Goal: Task Accomplishment & Management: Complete application form

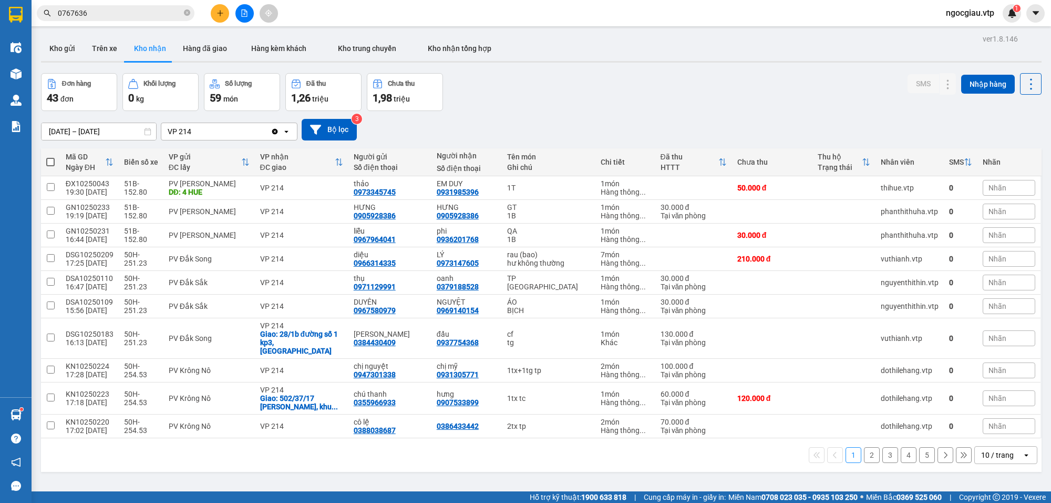
click at [98, 11] on input "0767636" at bounding box center [120, 13] width 124 height 12
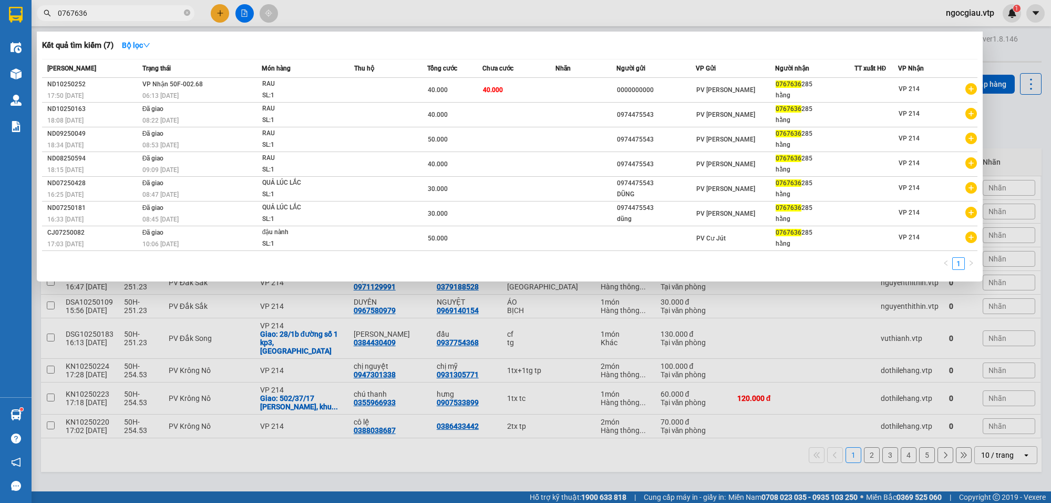
click at [98, 11] on input "0767636" at bounding box center [120, 13] width 124 height 12
type input "10250179"
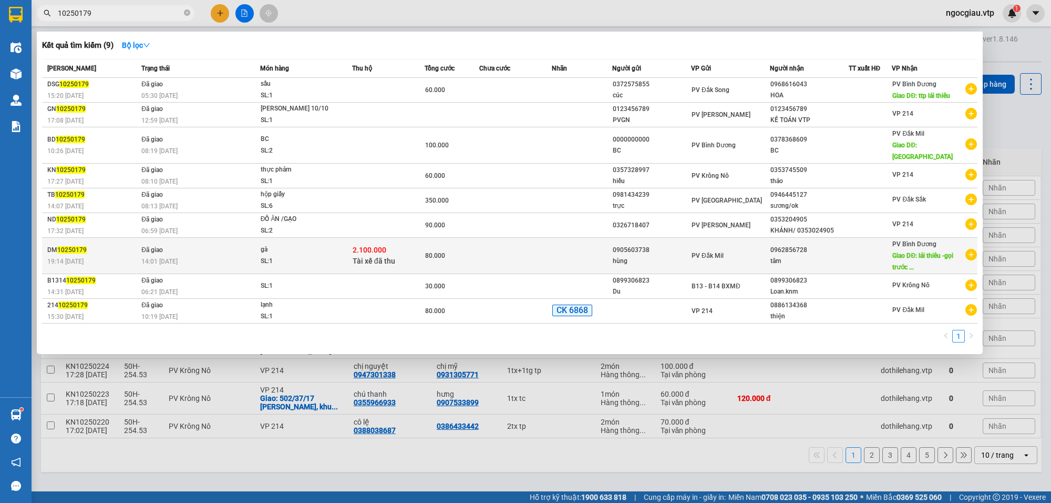
click at [514, 238] on td at bounding box center [515, 256] width 73 height 36
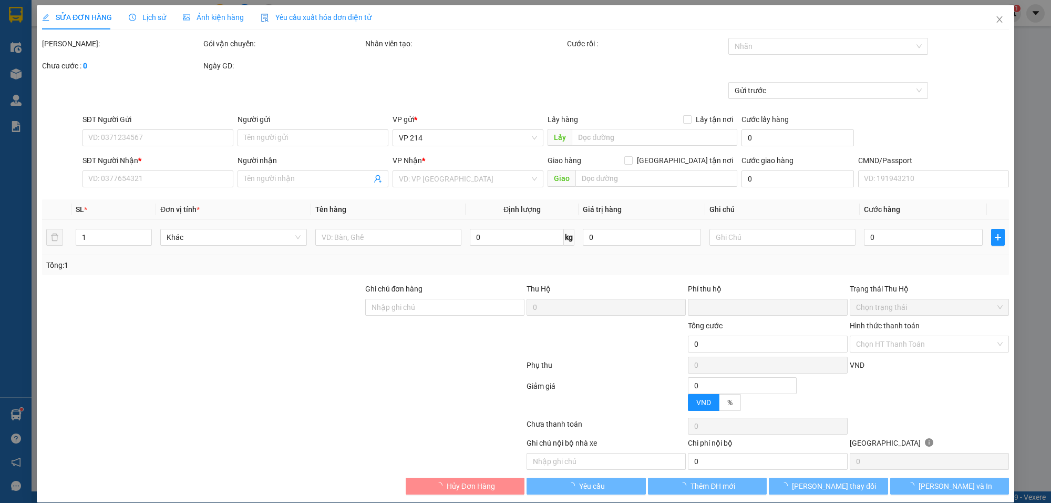
type input "2.500"
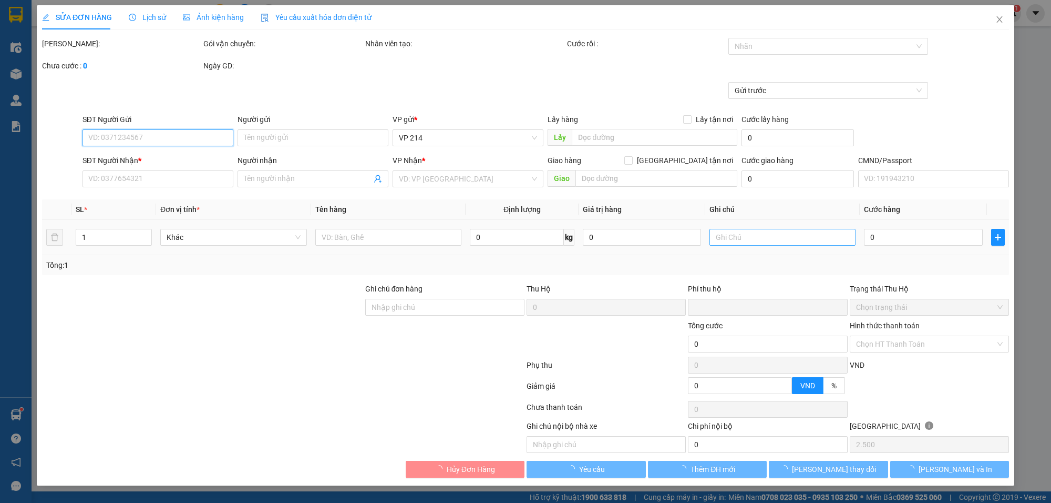
type input "0905603738"
type input "hùng"
type input "0962856728"
type input "tâm"
type input "lái thiêu -gọi trước 1 tiếng-thu hộ 2.100.000"
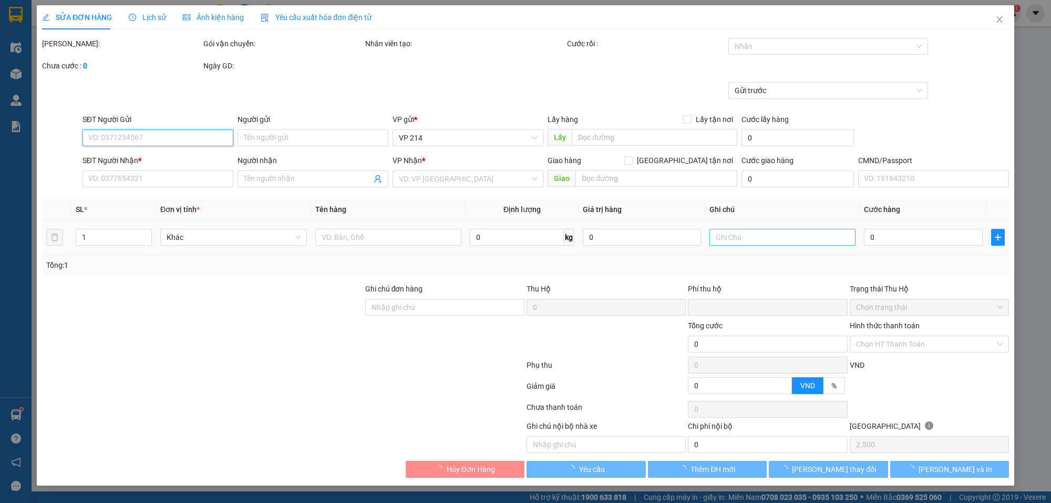
type input "2.100.000"
type input "30.000"
type input "80.000"
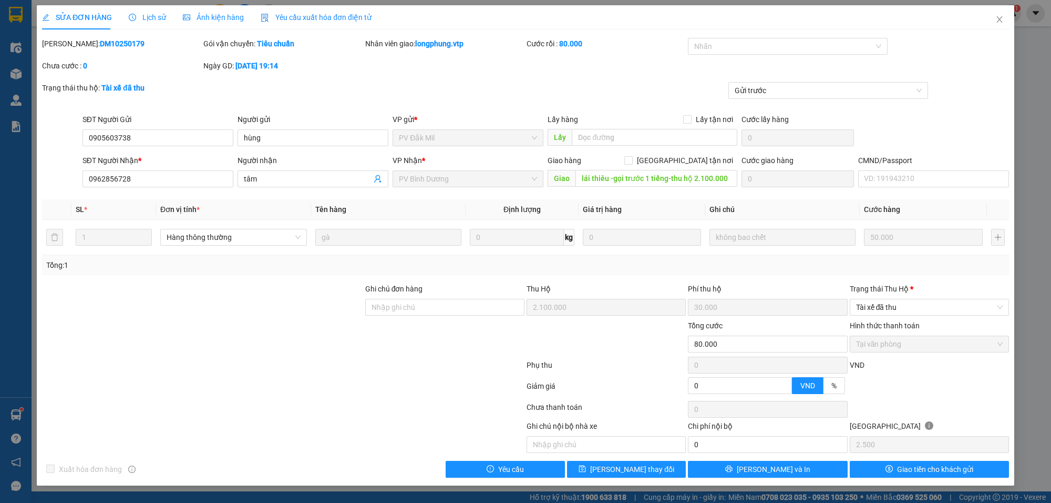
click at [151, 17] on span "Lịch sử" at bounding box center [147, 17] width 37 height 8
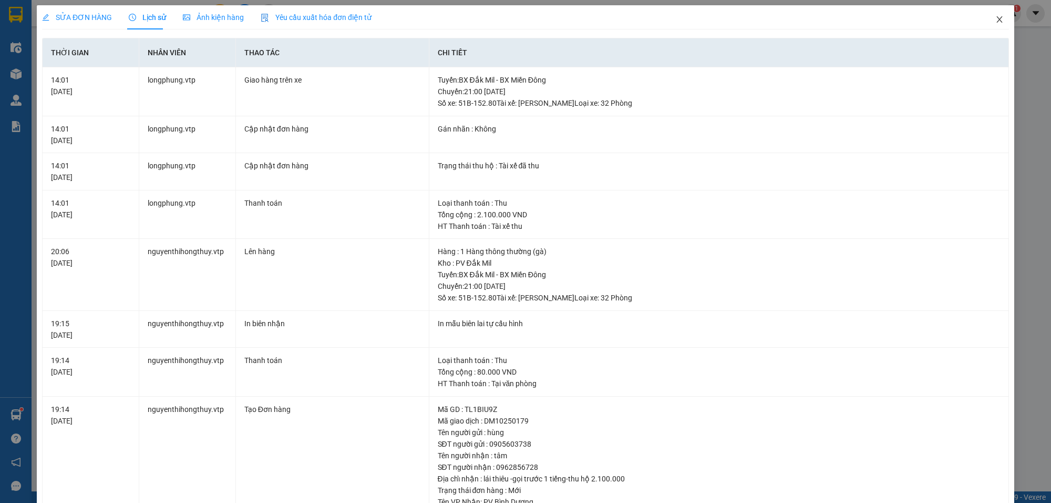
click at [996, 15] on icon "close" at bounding box center [1000, 19] width 8 height 8
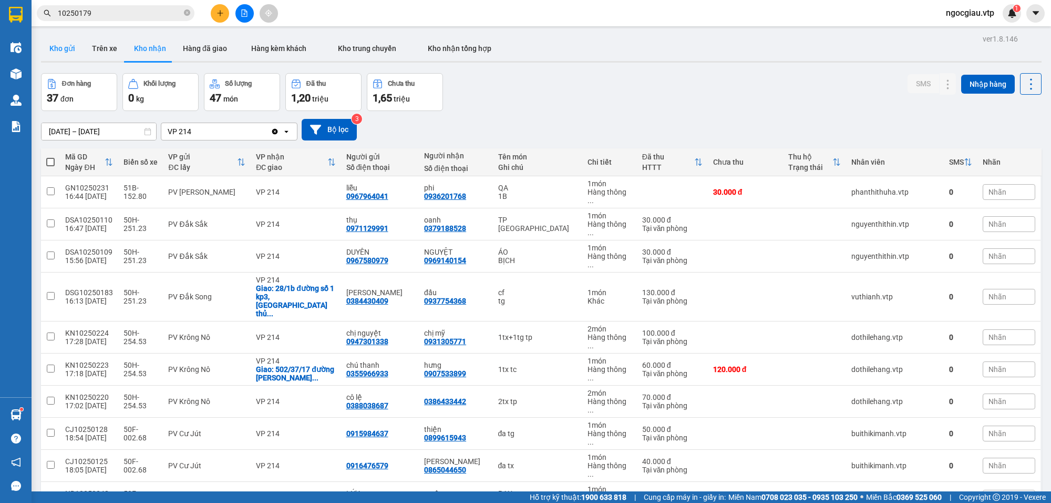
click at [65, 48] on button "Kho gửi" at bounding box center [62, 48] width 43 height 25
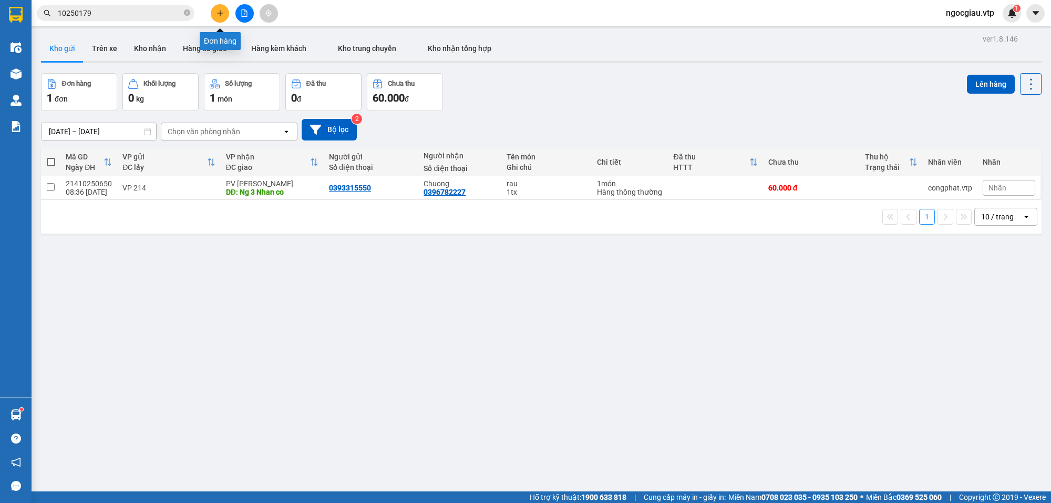
click at [225, 14] on button at bounding box center [220, 13] width 18 height 18
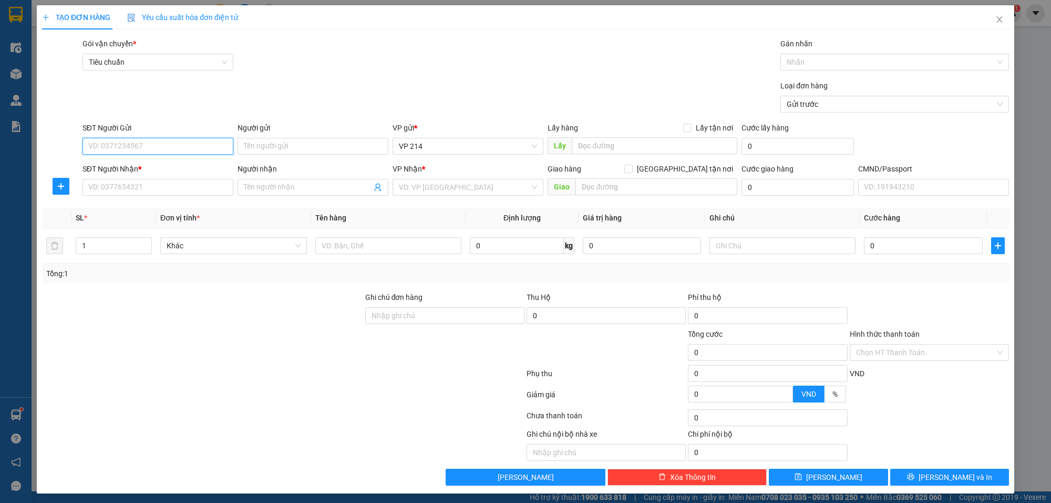
click at [156, 150] on input "SĐT Người Gửi" at bounding box center [158, 146] width 151 height 17
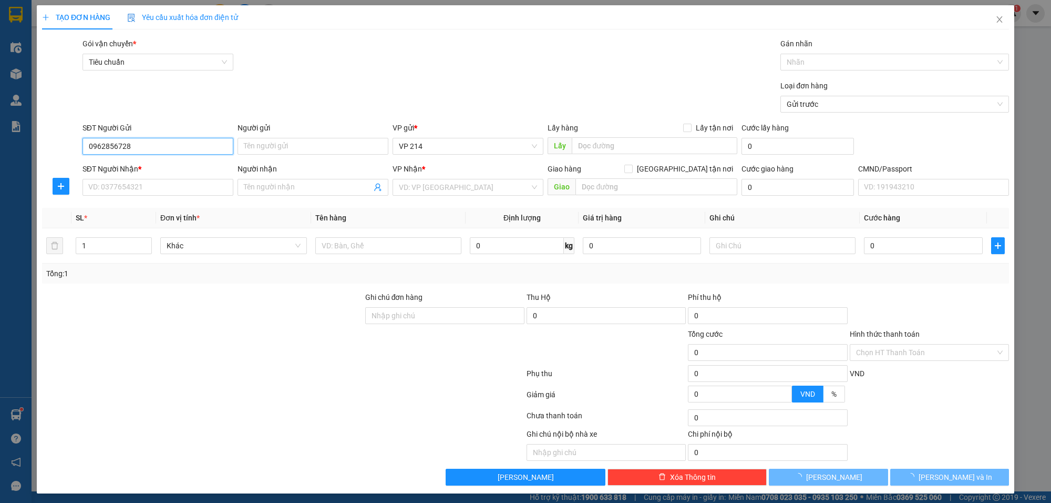
type input "0962856728"
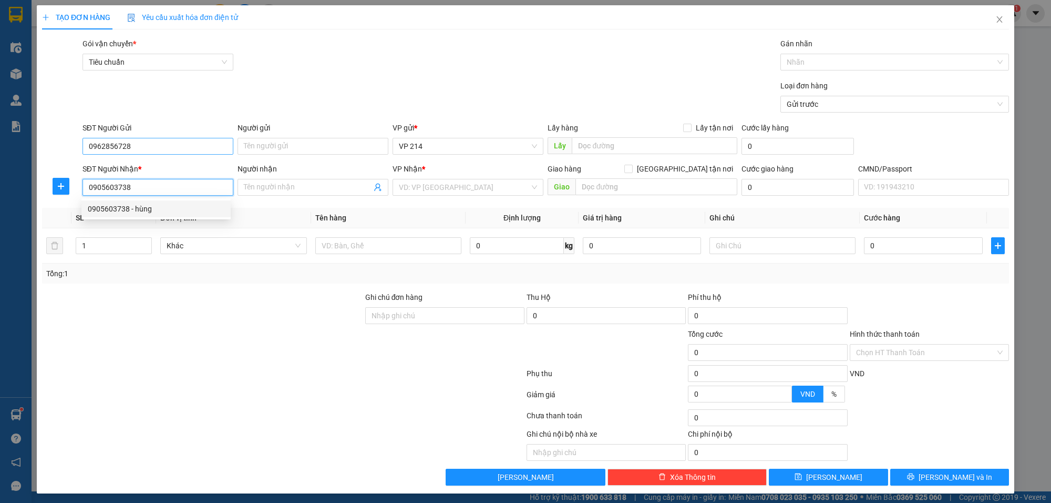
type input "0905603738"
type input "hùng"
type input "[PERSON_NAME] chết"
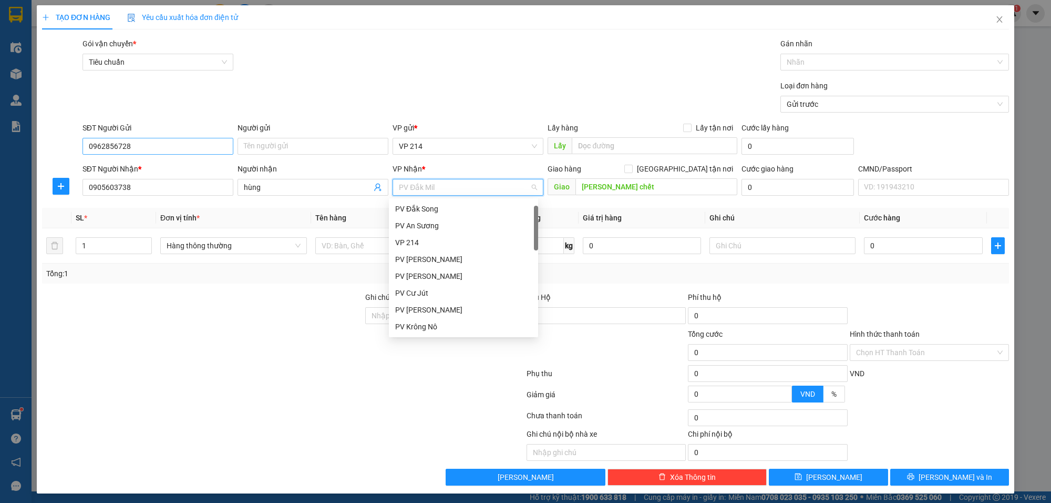
scroll to position [17, 0]
click at [443, 187] on span "PV Đắk Mil" at bounding box center [468, 187] width 138 height 16
click at [421, 324] on div "PV Đắk Mil" at bounding box center [463, 327] width 137 height 12
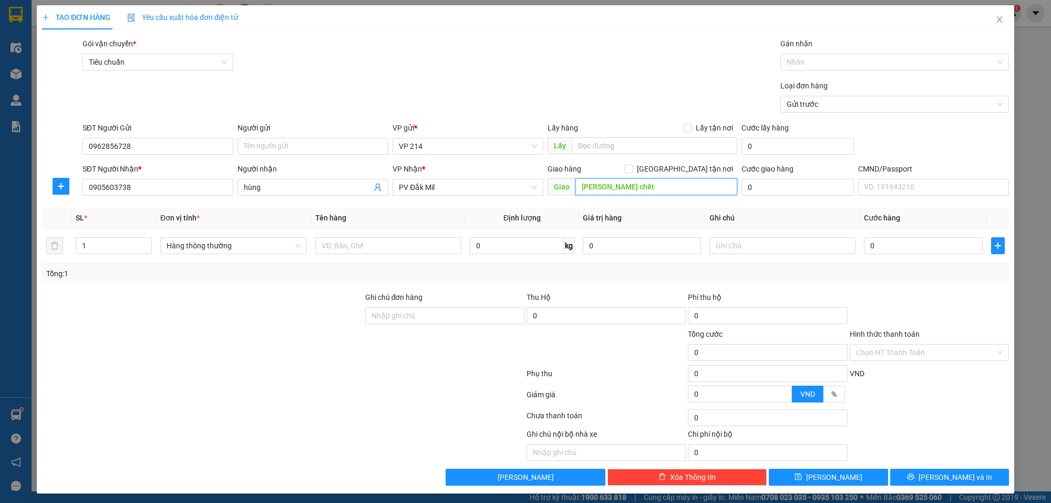
click at [640, 191] on input "[PERSON_NAME] chết" at bounding box center [657, 186] width 162 height 17
type input "mã thu hộ 10250179"
type input "tiền thu hộ 2100k"
click at [868, 349] on input "Hình thức thanh toán" at bounding box center [925, 352] width 139 height 16
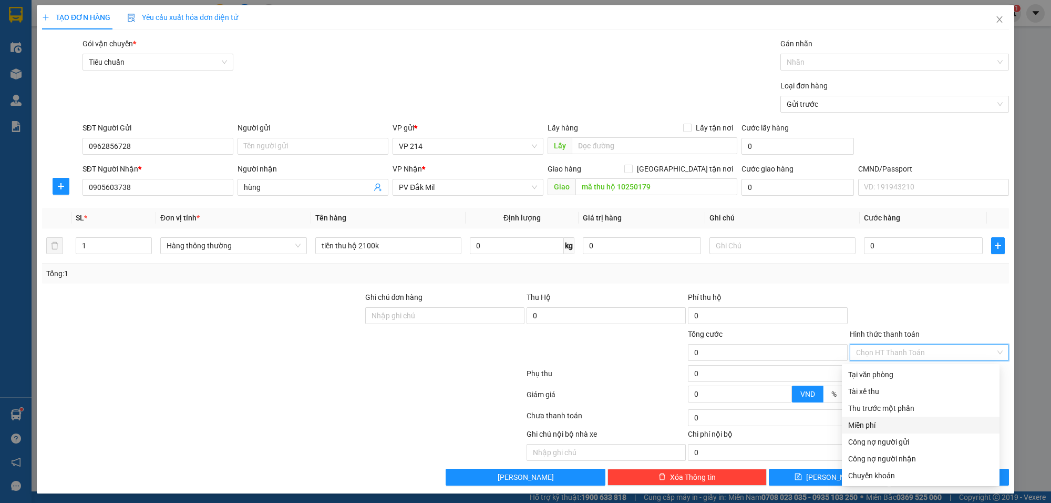
click at [866, 419] on div "Miễn phí" at bounding box center [920, 425] width 145 height 12
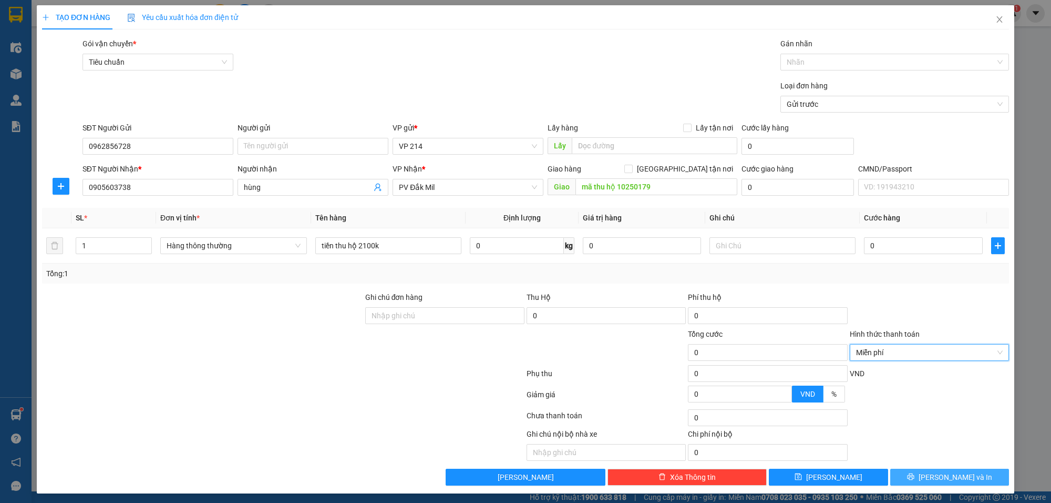
click at [934, 477] on span "[PERSON_NAME] và In" at bounding box center [956, 477] width 74 height 12
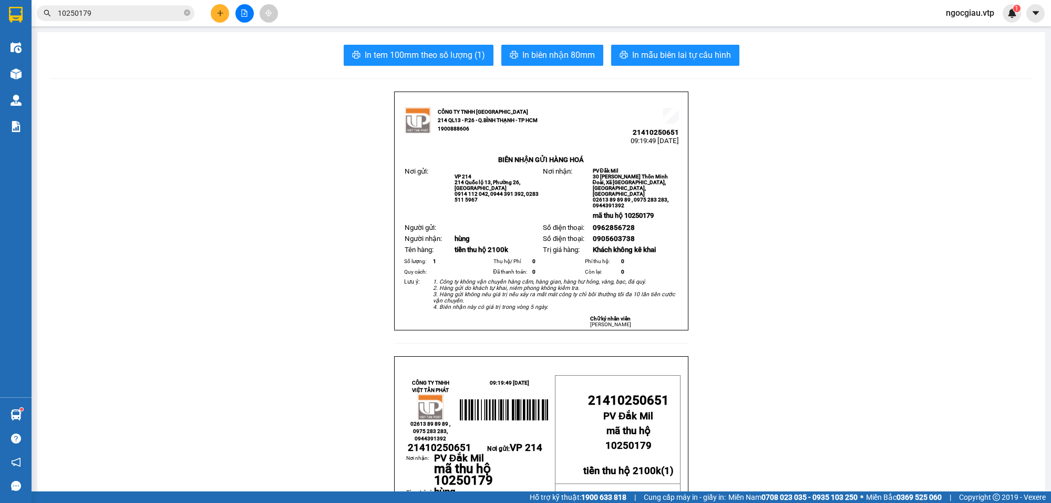
click at [101, 13] on input "10250179" at bounding box center [120, 13] width 124 height 12
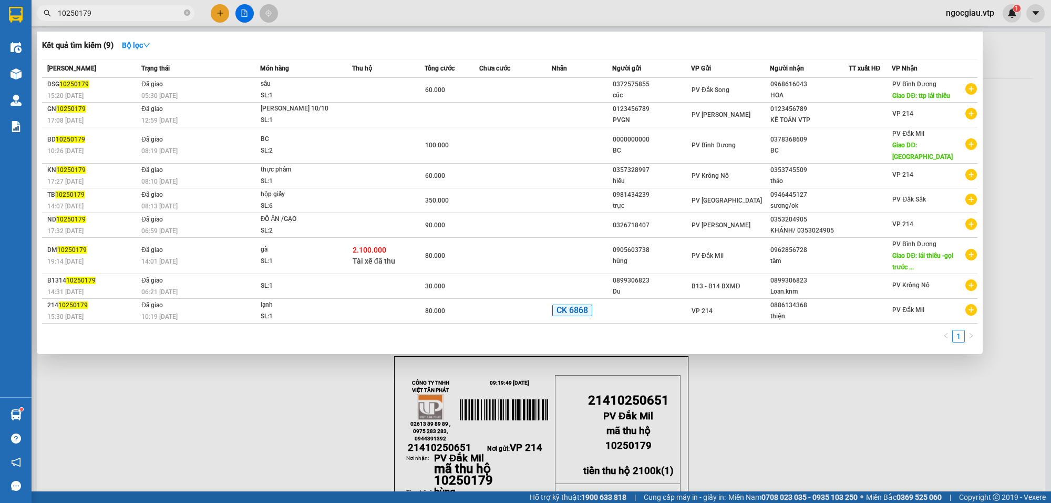
click at [101, 13] on input "10250179" at bounding box center [120, 13] width 124 height 12
type input "0865044650"
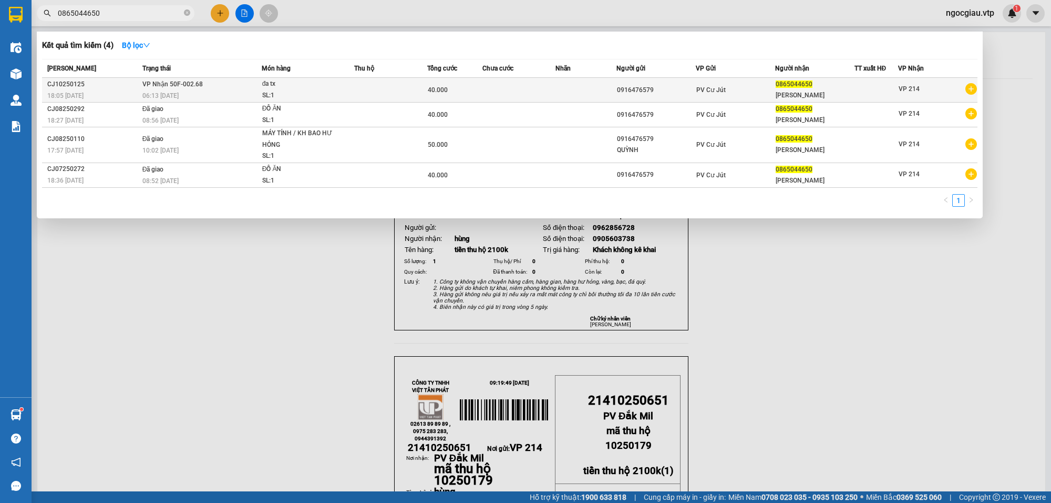
click at [369, 90] on td at bounding box center [390, 90] width 73 height 25
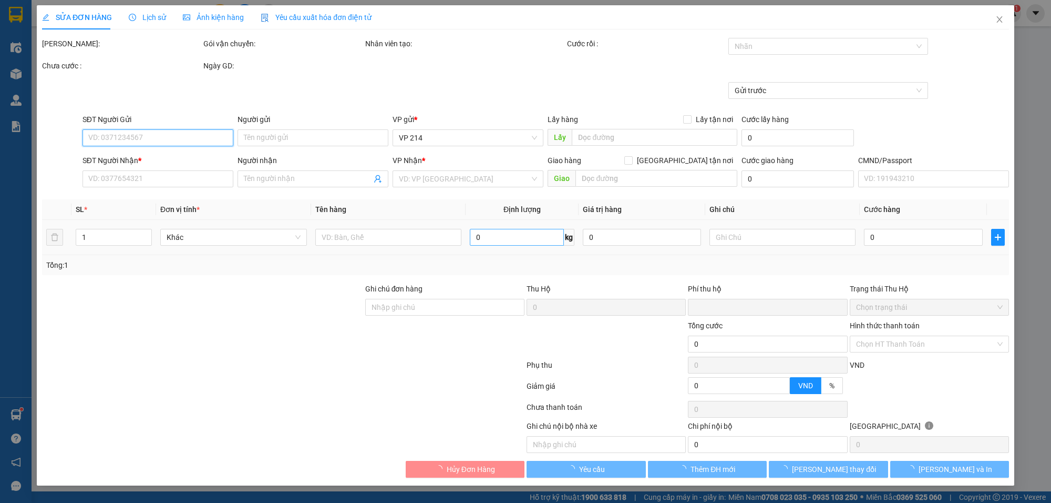
type input "2.000"
type input "0916476579"
type input "0865044650"
type input "[PERSON_NAME]"
type input "0"
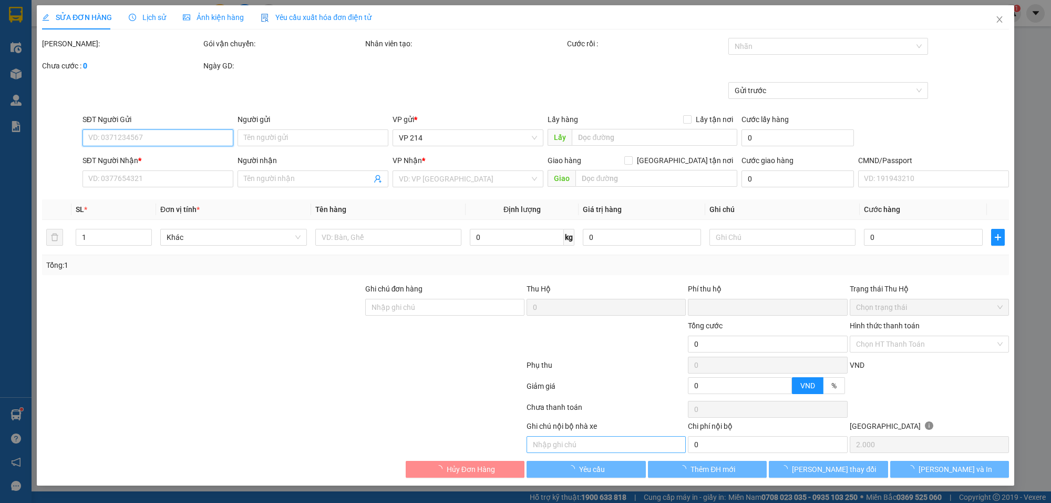
type input "40.000"
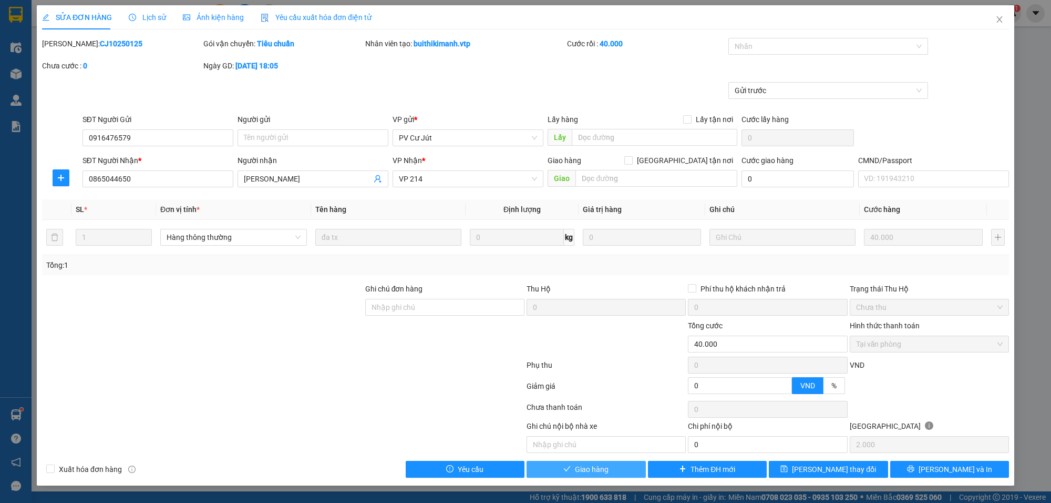
click at [606, 472] on span "Giao hàng" at bounding box center [592, 469] width 34 height 12
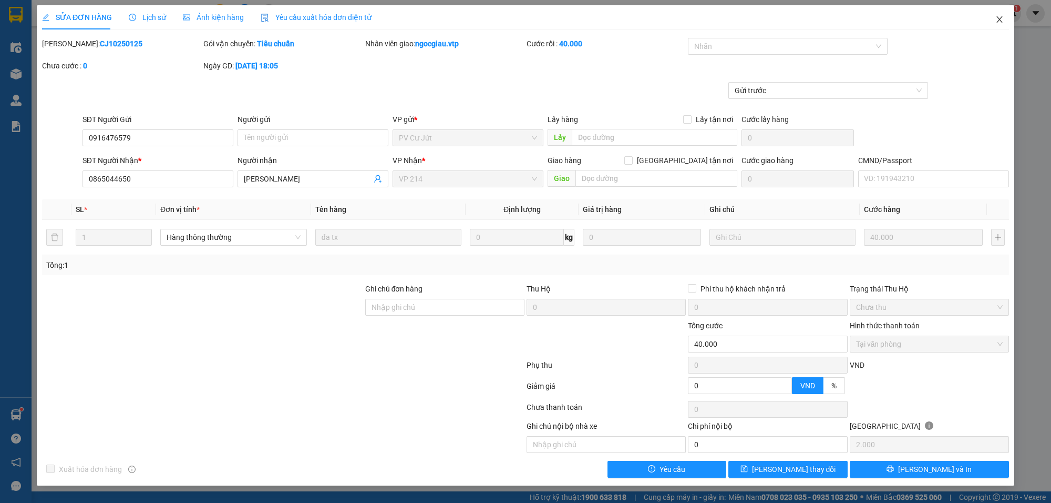
click at [1001, 18] on icon "close" at bounding box center [1000, 19] width 6 height 6
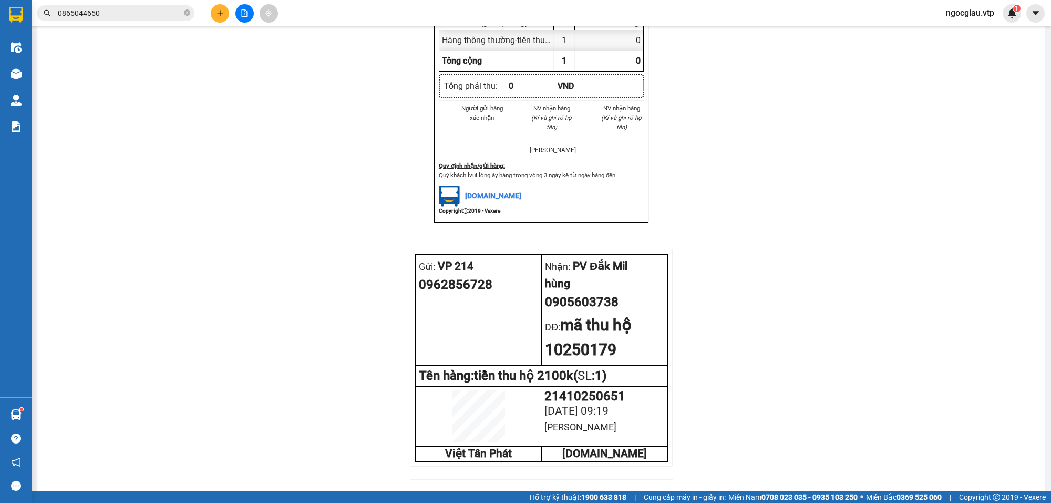
scroll to position [945, 0]
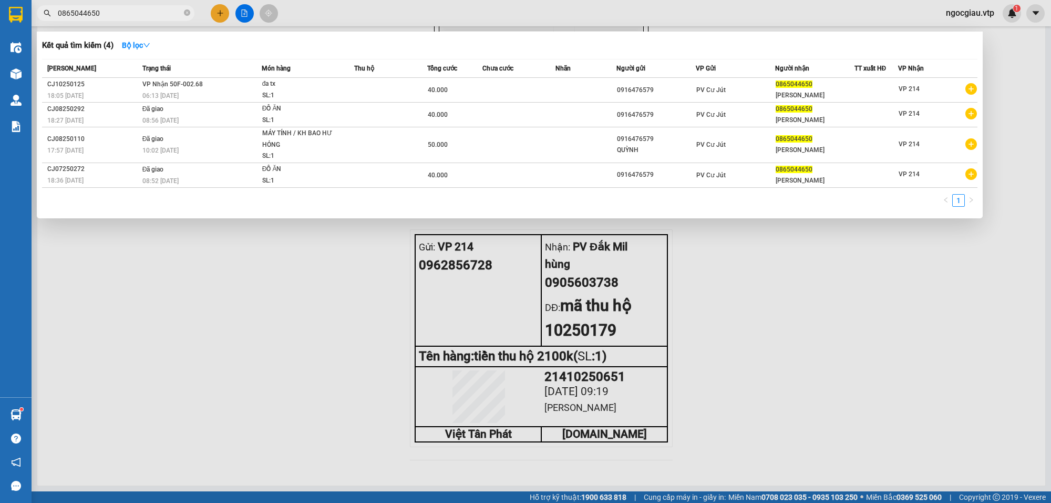
click at [97, 11] on input "0865044650" at bounding box center [120, 13] width 124 height 12
type input "0961040428"
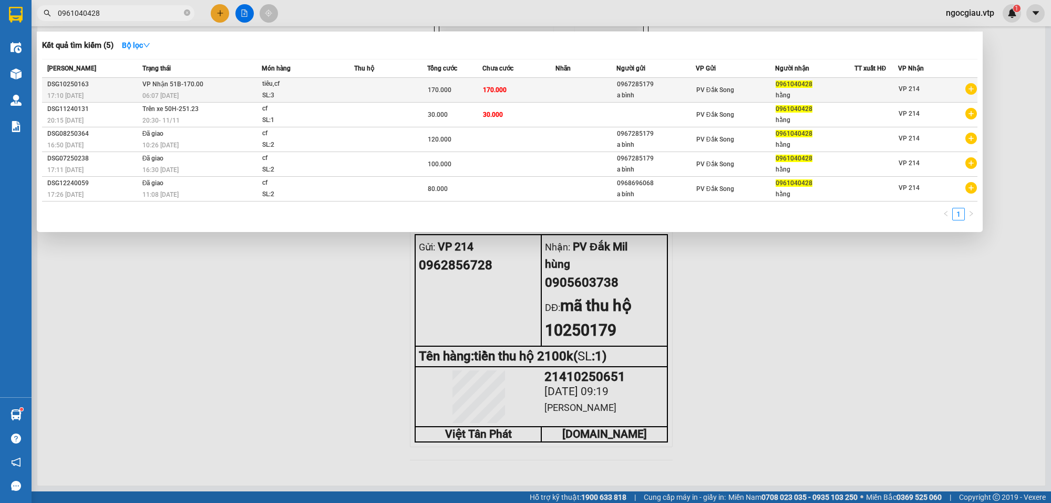
click at [537, 86] on td "170.000" at bounding box center [519, 90] width 73 height 25
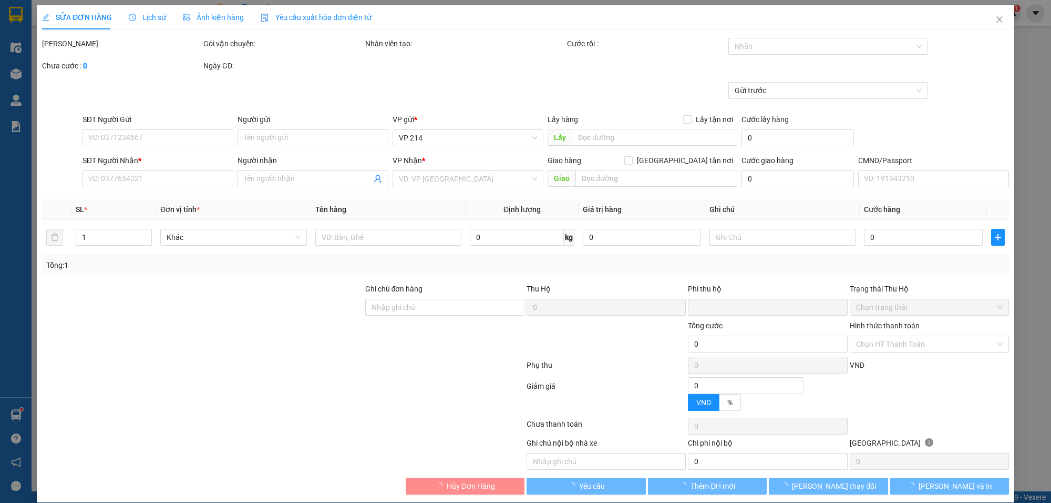
type input "8.500"
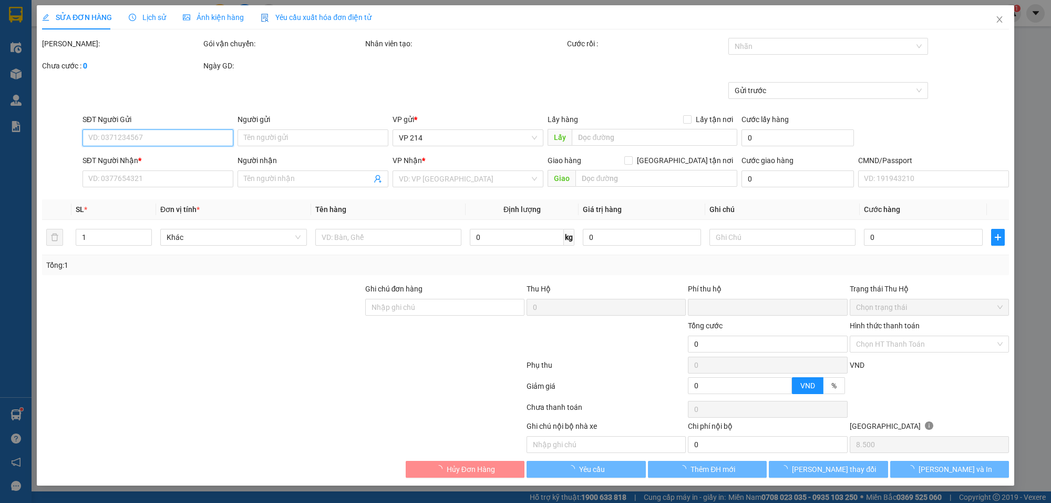
type input "0967285179"
type input "a bình"
type input "0961040428"
type input "hằng"
type input "0"
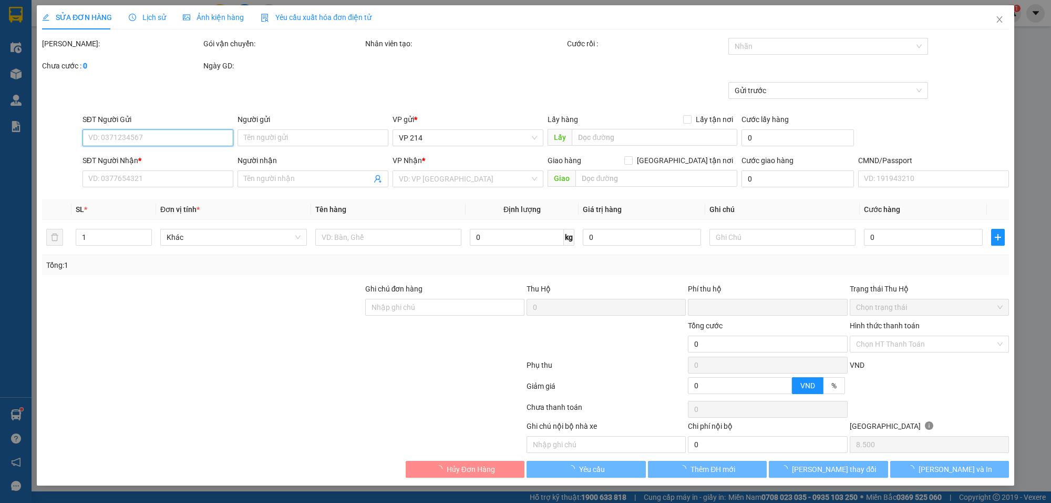
type input "170.000"
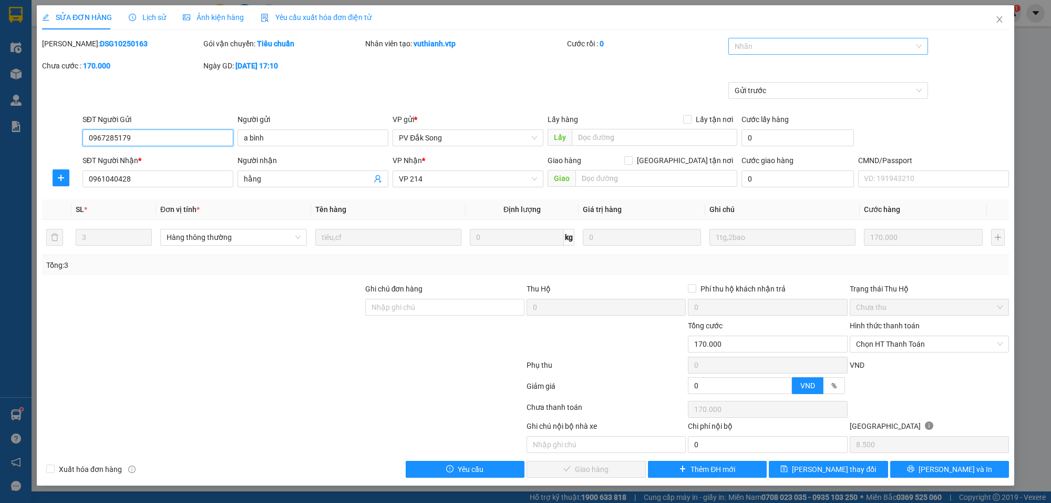
click at [774, 48] on div at bounding box center [823, 46] width 184 height 13
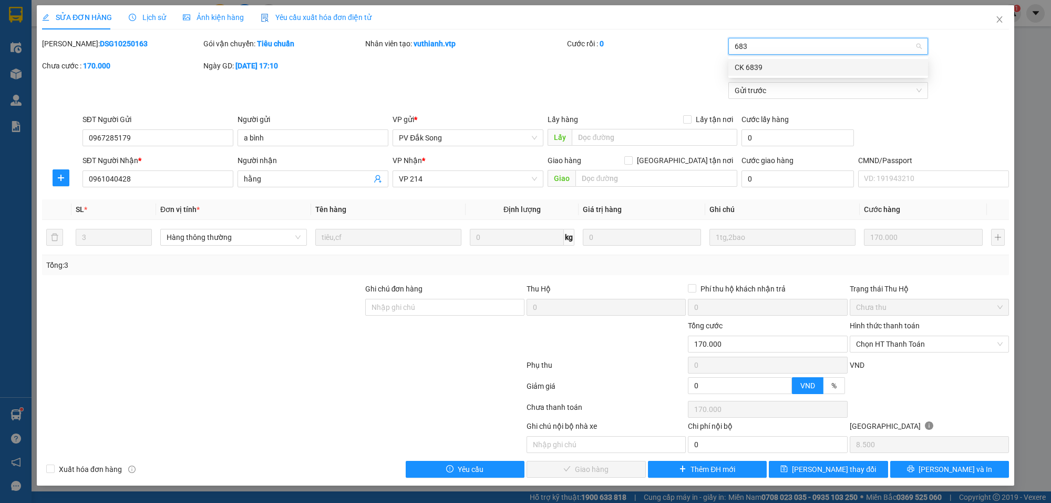
type input "6839"
click at [600, 70] on div "[PERSON_NAME]: DSG10250163 Gói vận chuyển: Tiêu chuẩn Nhân viên tạo: vuthianh.v…" at bounding box center [525, 60] width 969 height 44
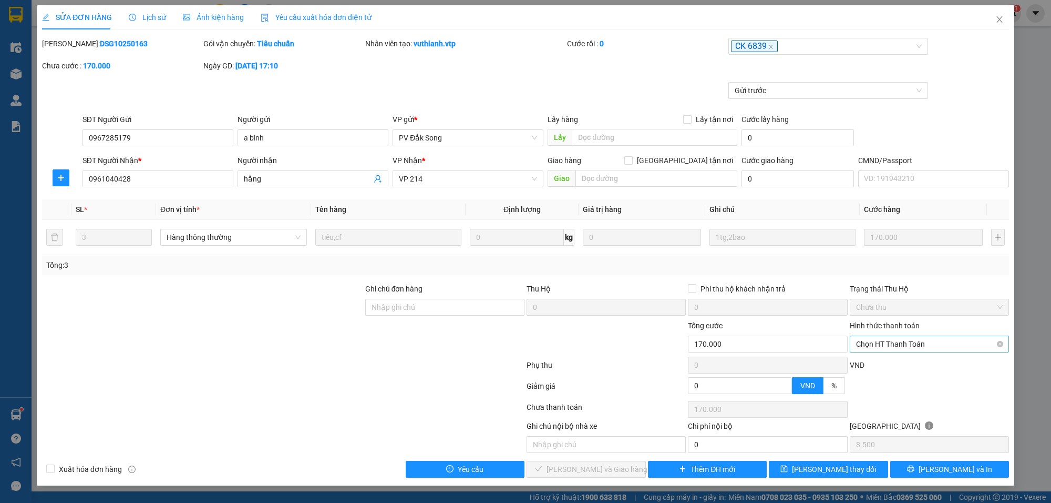
click at [897, 345] on span "Chọn HT Thanh Toán" at bounding box center [929, 344] width 147 height 16
click at [883, 432] on div "Chuyển khoản" at bounding box center [929, 433] width 147 height 12
type input "0"
click at [609, 456] on div "Total Paid Fee 0 Total UnPaid Fee 170.000 Cash Collection Total Fee Mã ĐH: DSG1…" at bounding box center [525, 257] width 967 height 439
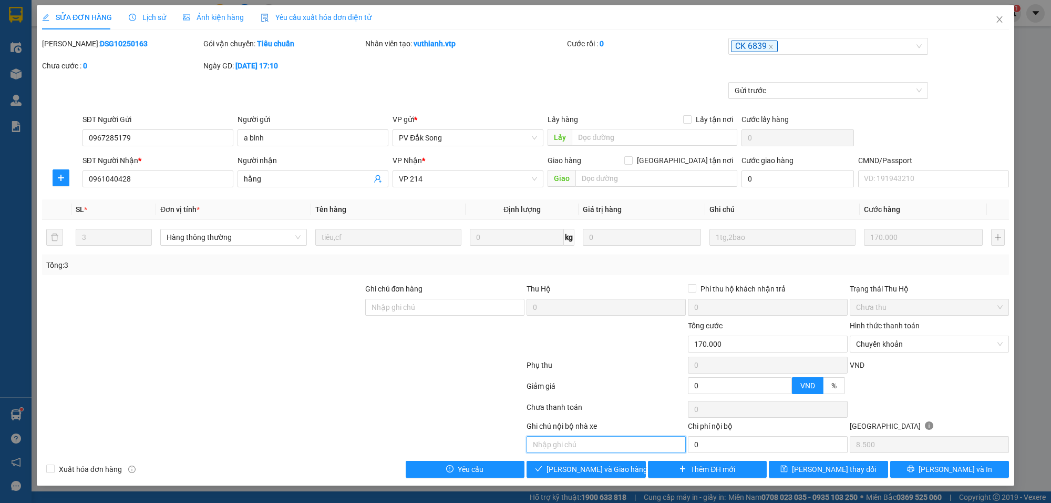
click at [612, 451] on input "text" at bounding box center [606, 444] width 159 height 17
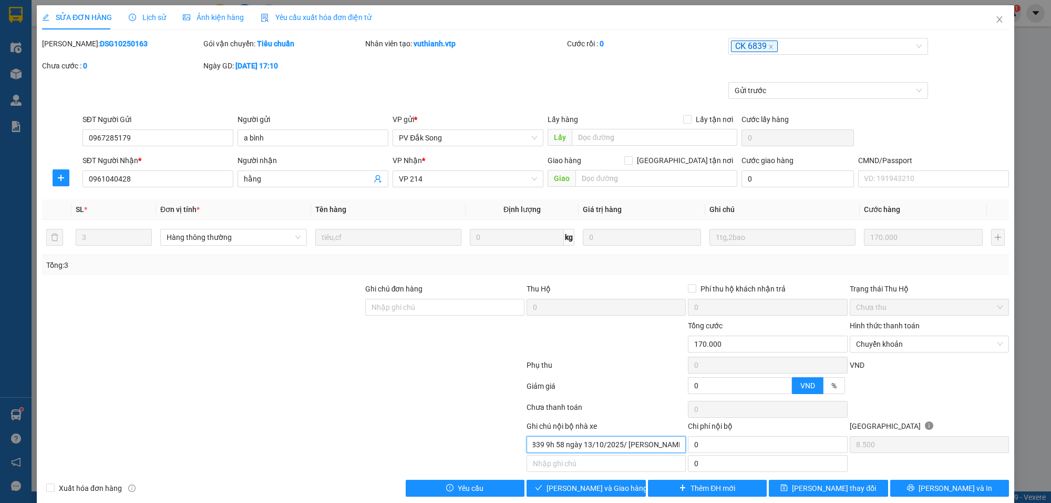
scroll to position [0, 36]
type input "khách ck 6839 9h 58 ngày 13/10/2025/ [PERSON_NAME][GEOGRAPHIC_DATA]"
click at [595, 491] on span "[PERSON_NAME] và Giao hàng" at bounding box center [597, 488] width 101 height 12
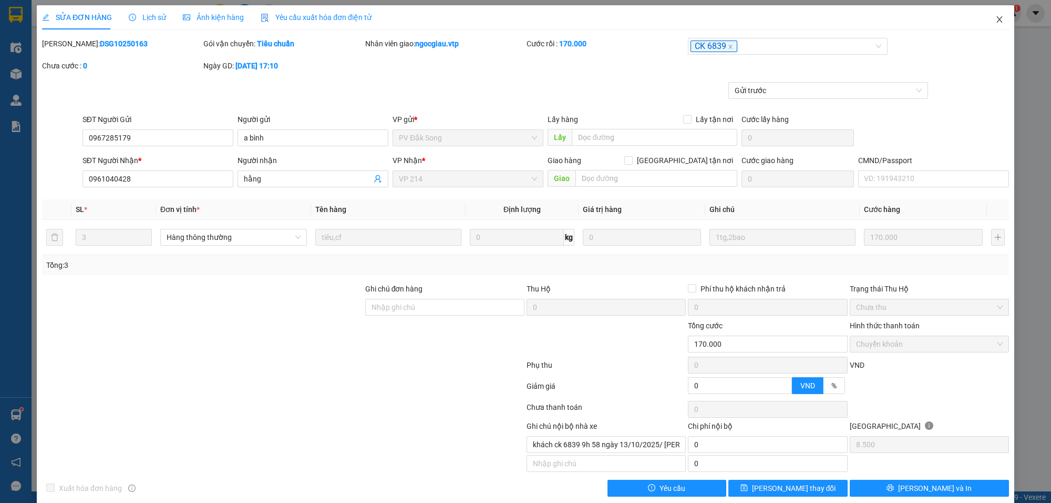
click at [996, 15] on icon "close" at bounding box center [1000, 19] width 8 height 8
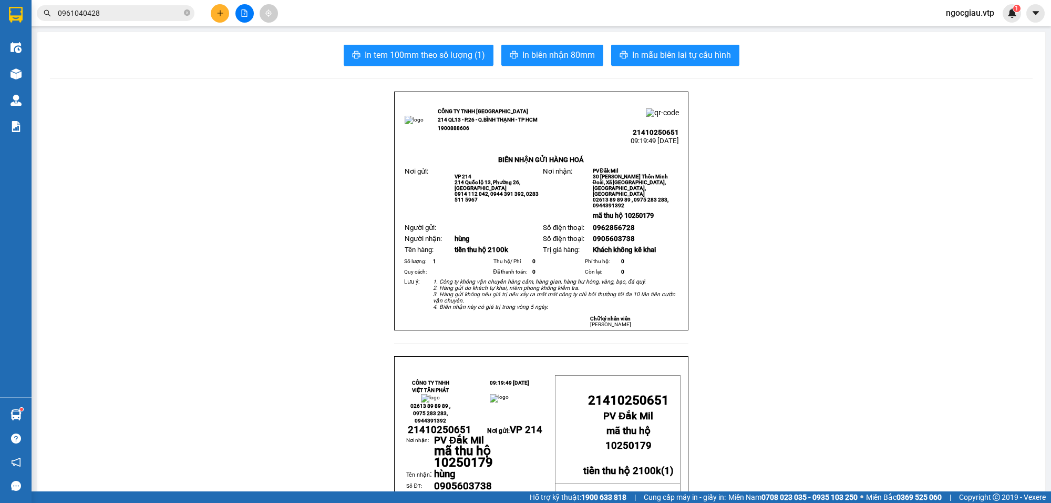
click at [112, 8] on input "0961040428" at bounding box center [120, 13] width 124 height 12
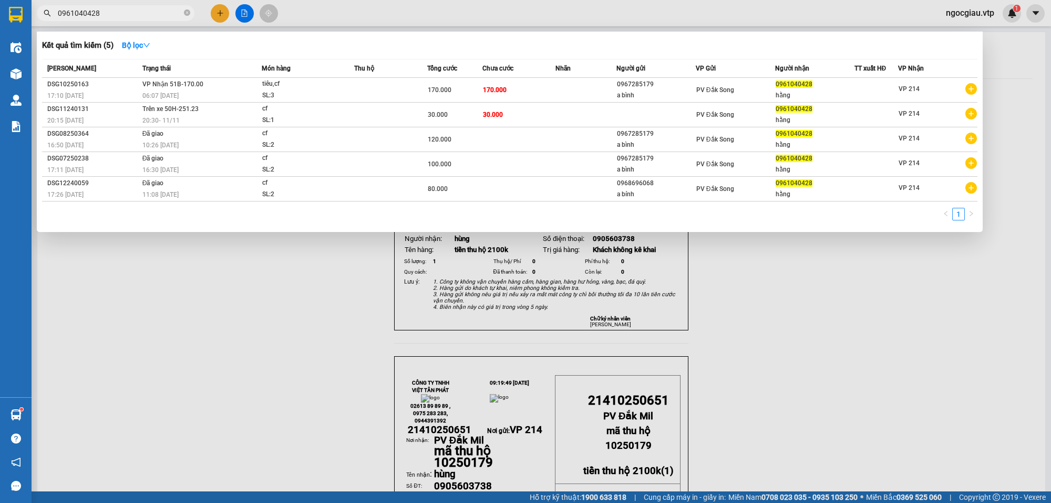
click at [112, 8] on input "0961040428" at bounding box center [120, 13] width 124 height 12
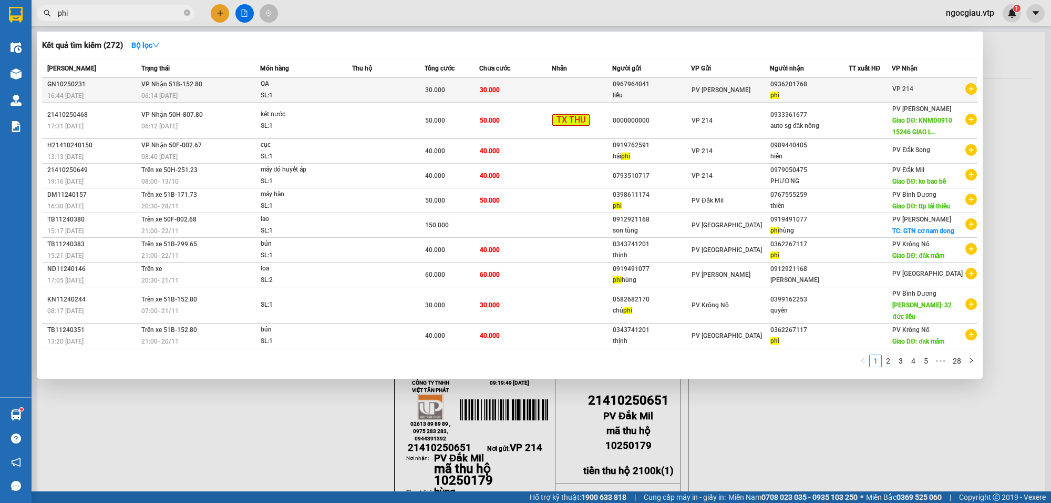
type input "phi"
click at [612, 91] on td at bounding box center [582, 90] width 60 height 25
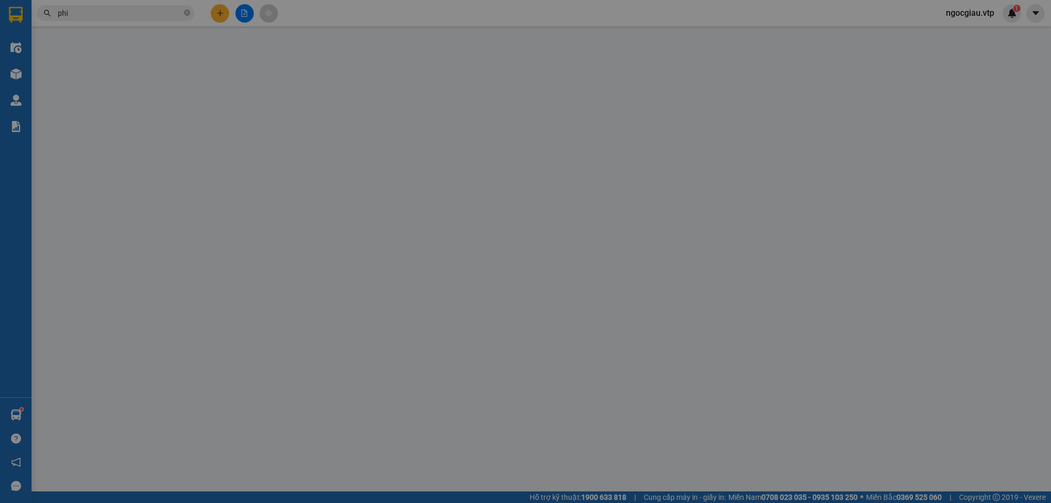
type input "0967964041"
type input "liễu"
type input "0936201768"
type input "phi"
type input "0"
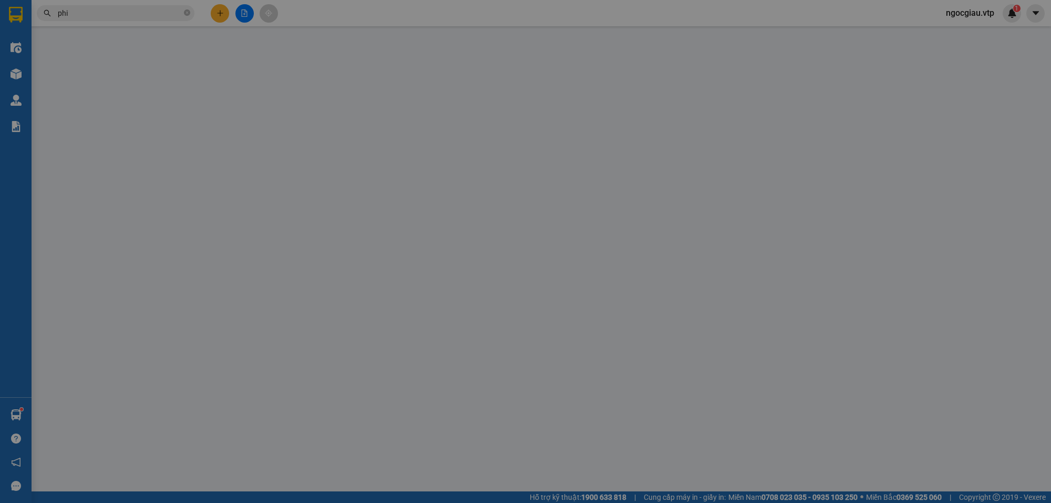
type input "30.000"
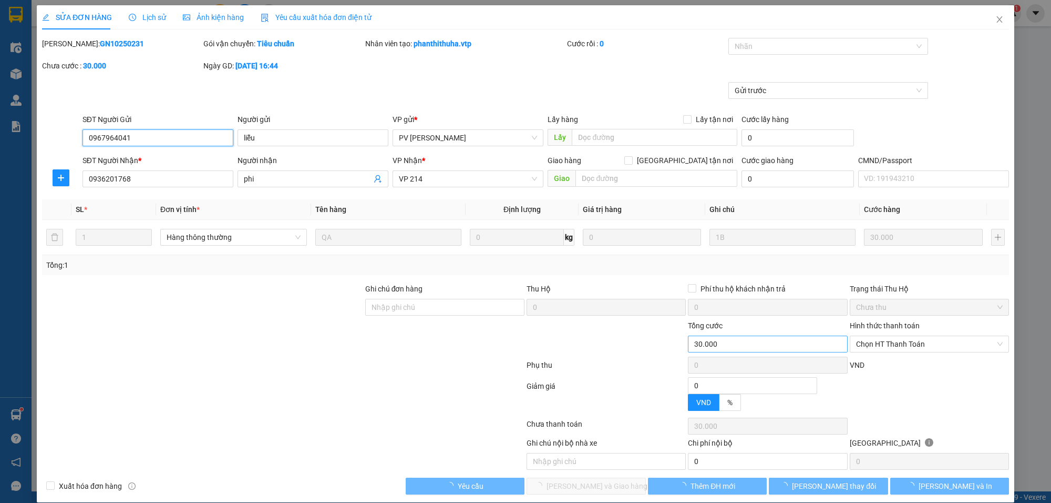
type input "1.500"
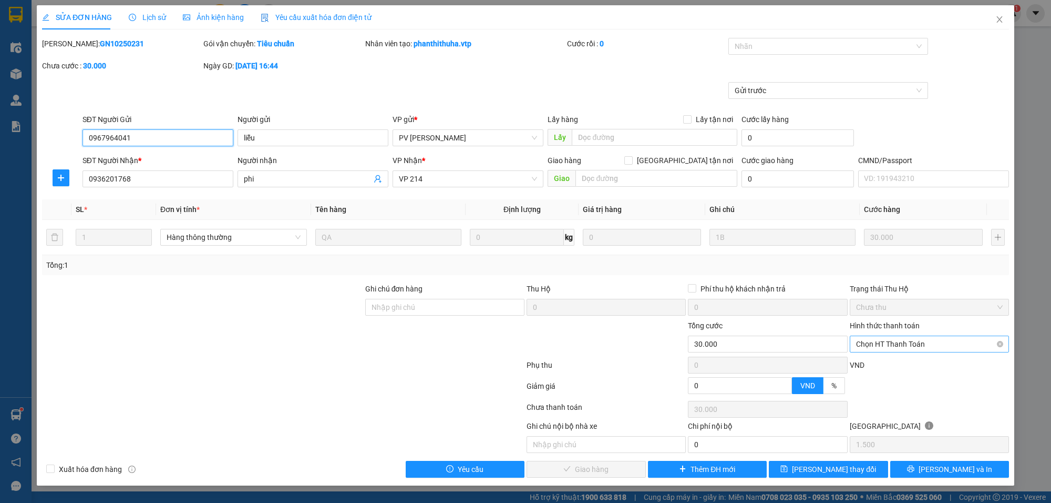
click at [898, 343] on span "Chọn HT Thanh Toán" at bounding box center [929, 344] width 147 height 16
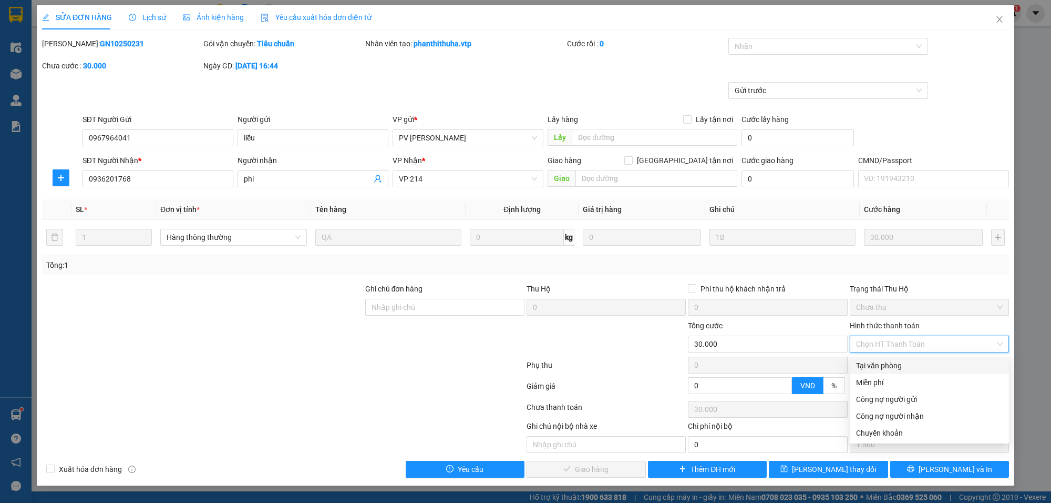
click at [878, 360] on div "Tại văn phòng" at bounding box center [929, 366] width 147 height 12
type input "0"
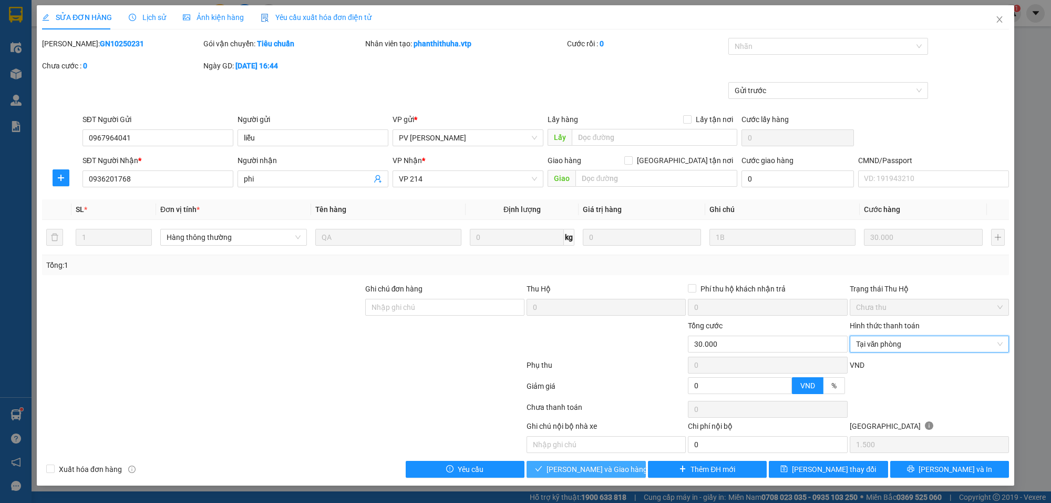
click at [564, 466] on span "[PERSON_NAME] và Giao hàng" at bounding box center [597, 469] width 101 height 12
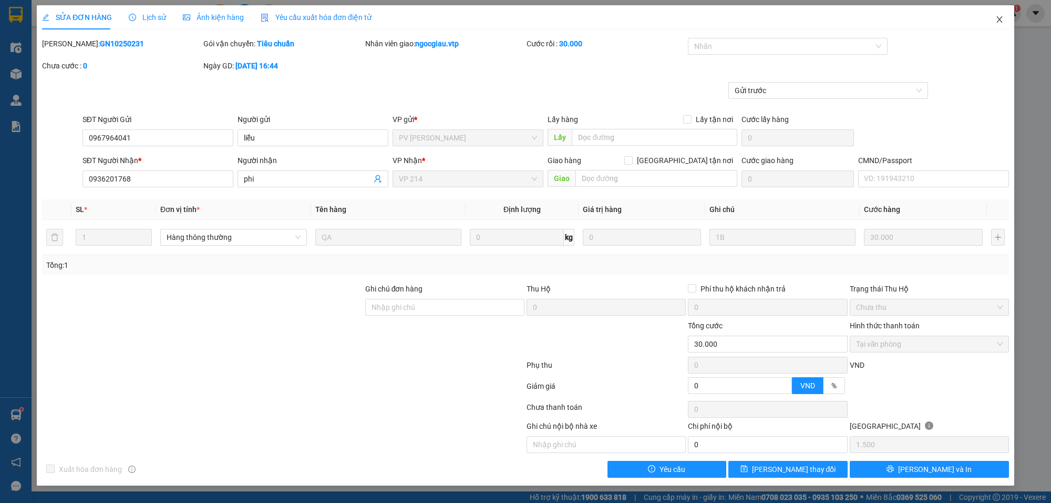
click at [1000, 17] on icon "close" at bounding box center [1000, 19] width 8 height 8
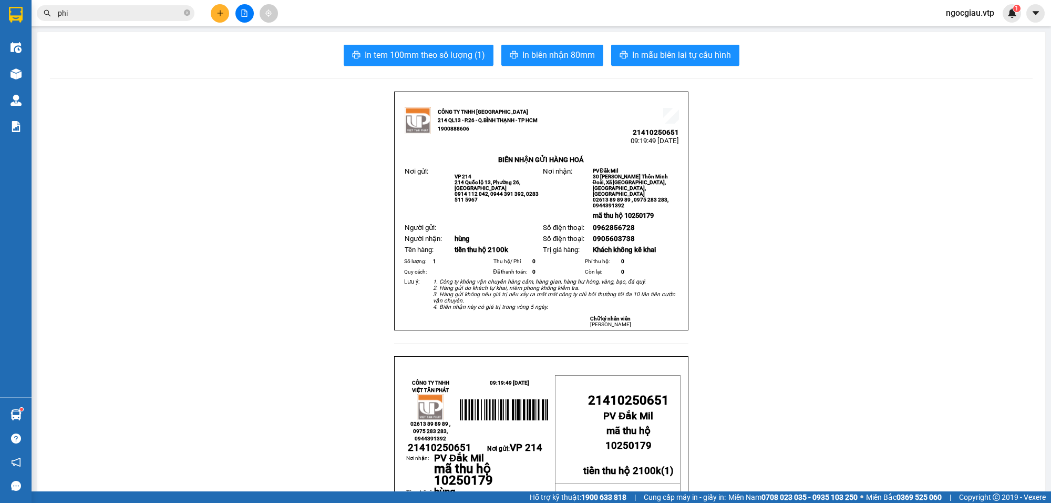
click at [84, 11] on input "phi" at bounding box center [120, 13] width 124 height 12
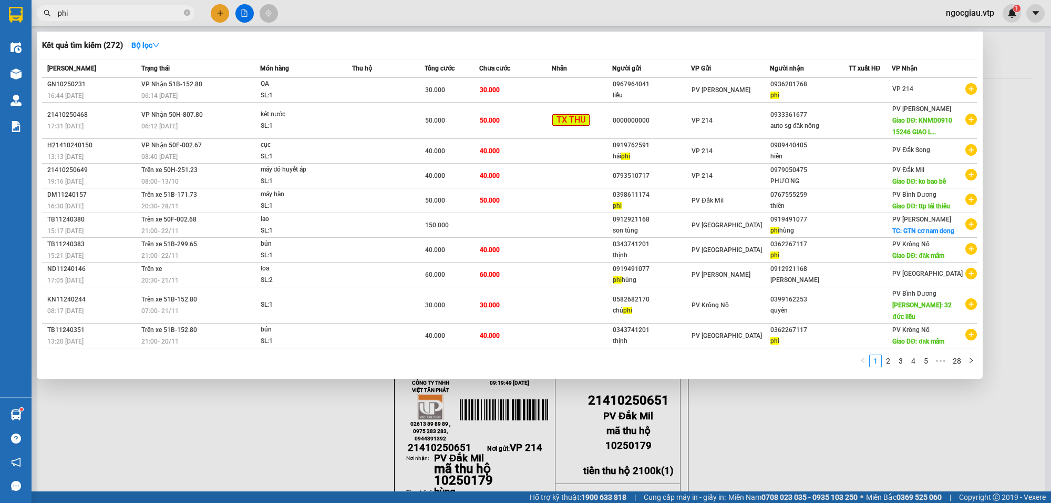
click at [84, 11] on input "phi" at bounding box center [120, 13] width 124 height 12
type input "tuyết"
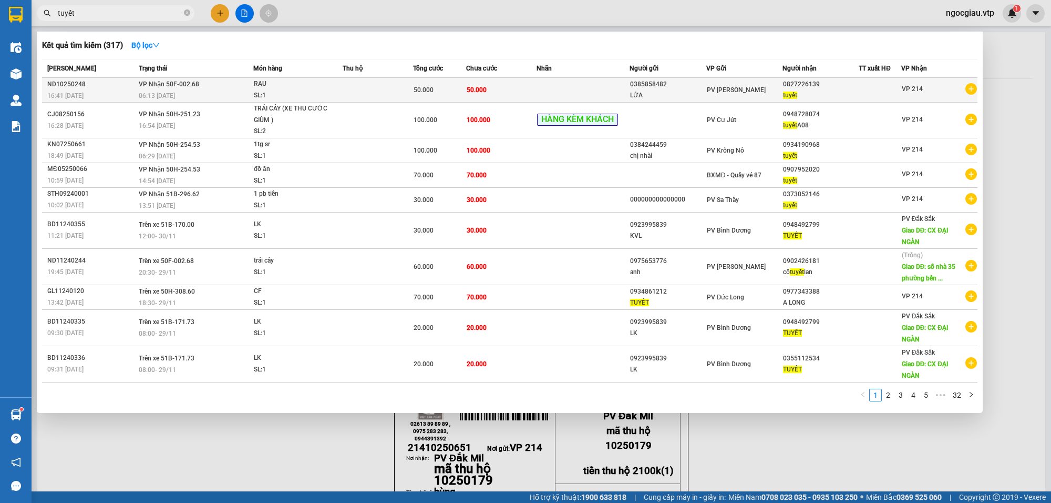
click at [550, 80] on td at bounding box center [584, 90] width 94 height 25
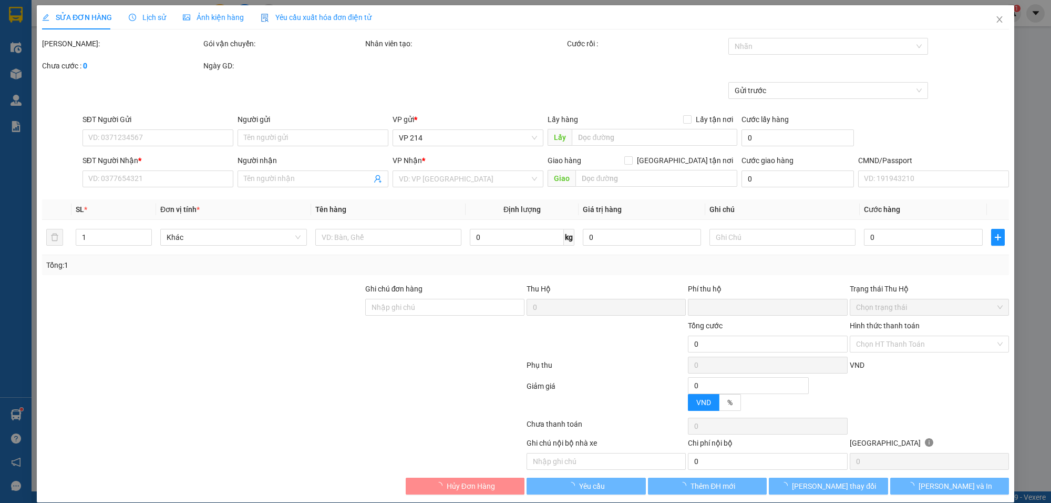
type input "2.500"
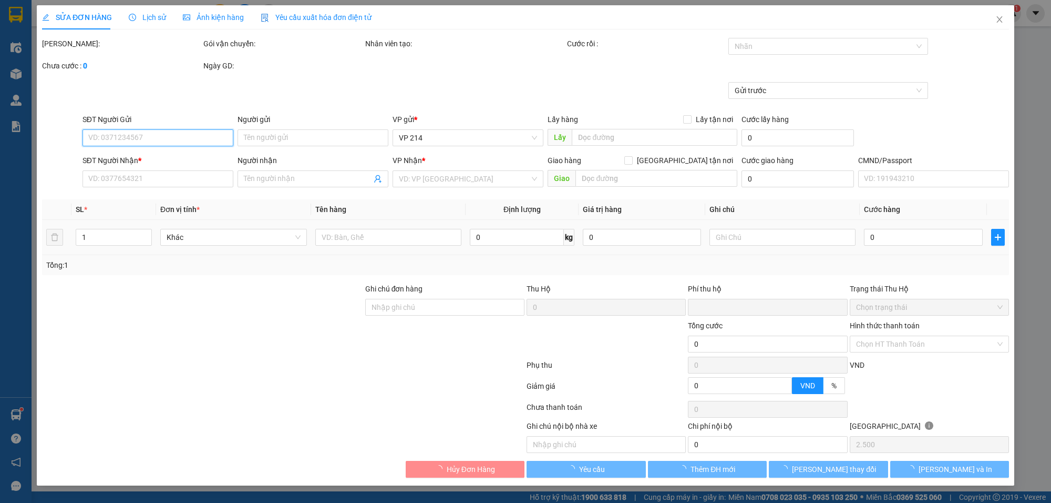
type input "0385858482"
type input "LỨA"
type input "0827226139"
type input "tuyết"
type input "0"
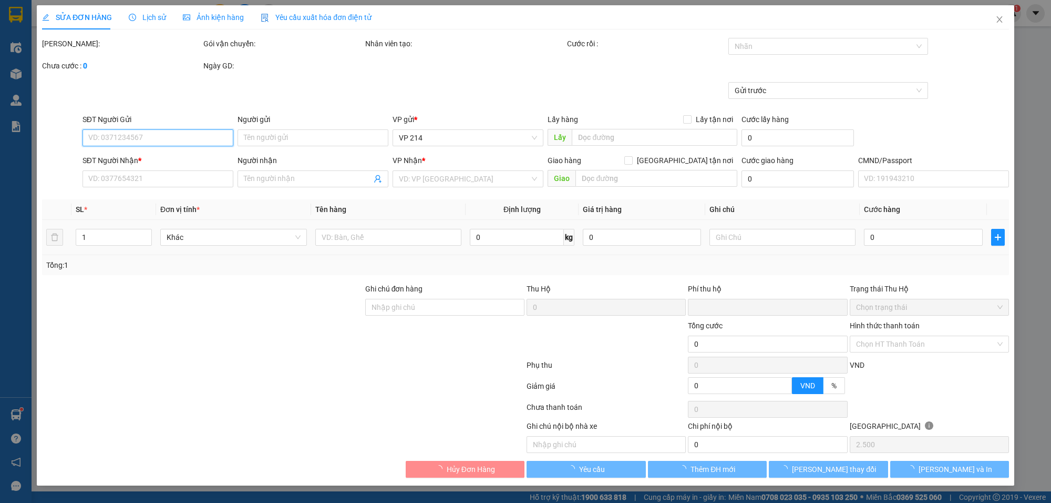
type input "50.000"
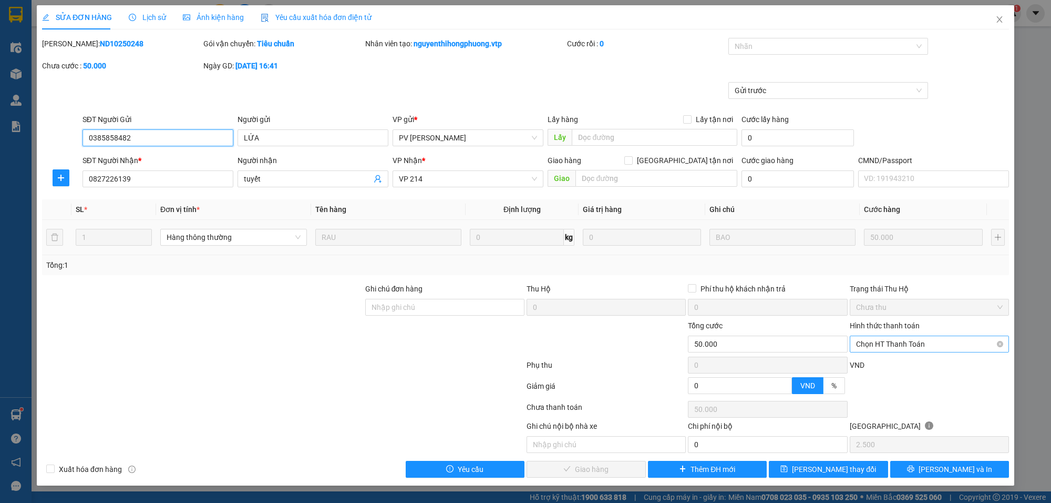
click at [905, 342] on span "Chọn HT Thanh Toán" at bounding box center [929, 344] width 147 height 16
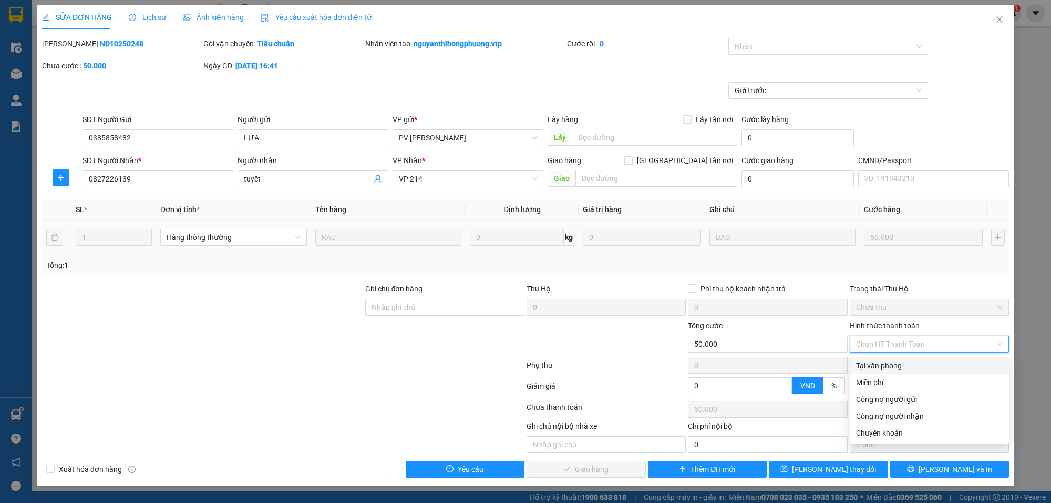
click at [877, 361] on div "Tại văn phòng" at bounding box center [929, 366] width 147 height 12
type input "0"
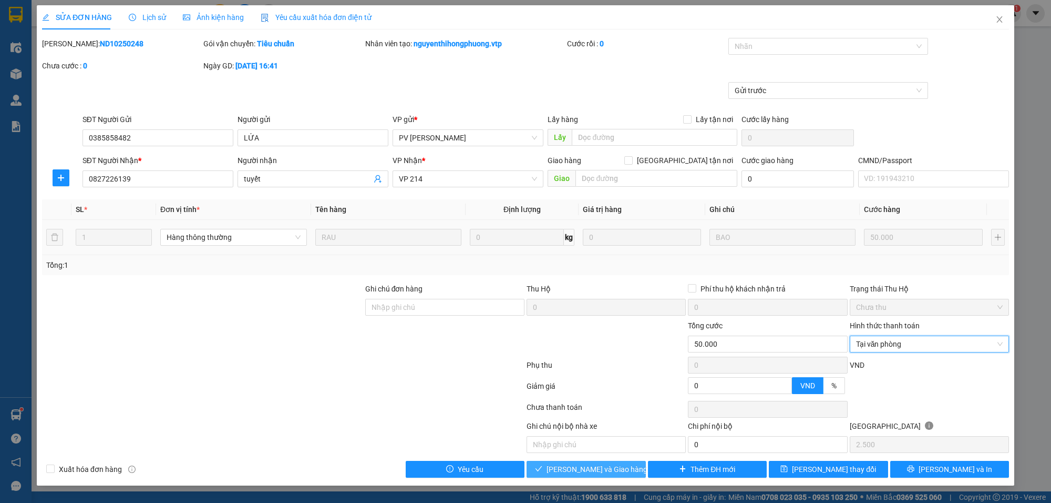
click at [608, 474] on span "[PERSON_NAME] và Giao hàng" at bounding box center [597, 469] width 101 height 12
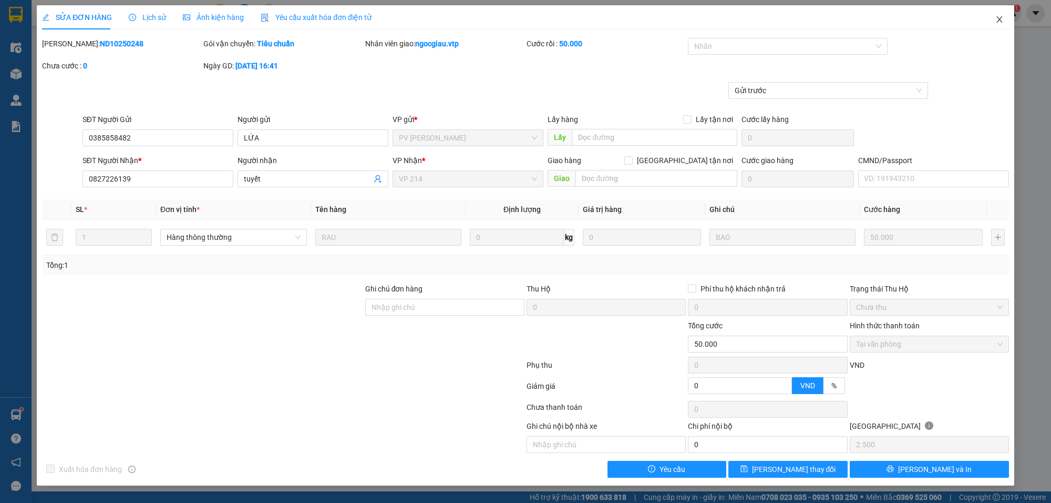
click at [1006, 16] on span "Close" at bounding box center [999, 19] width 29 height 29
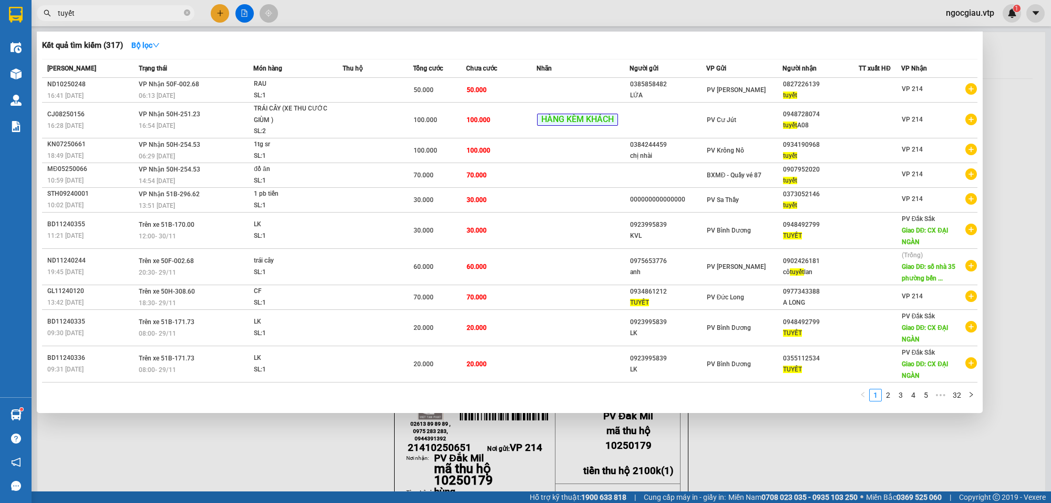
click at [98, 15] on input "tuyết" at bounding box center [120, 13] width 124 height 12
type input "0934730"
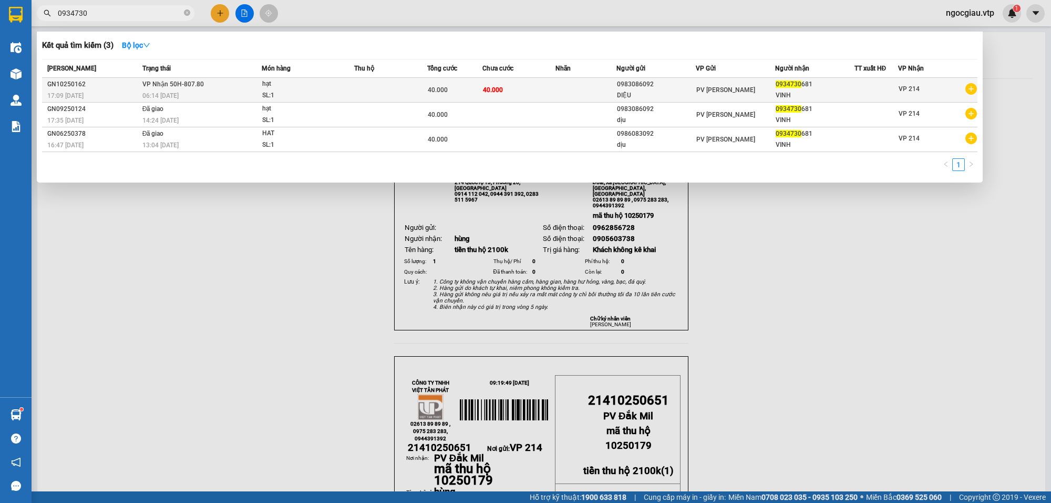
click at [568, 81] on td at bounding box center [586, 90] width 61 height 25
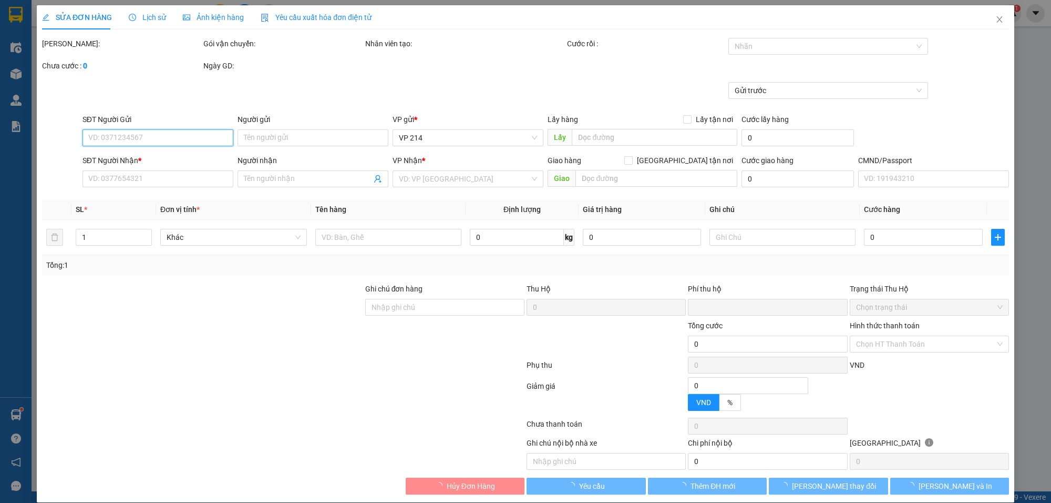
type input "2.000"
type input "0983086092"
type input "DIỆU"
type input "0934730681"
type input "VINH"
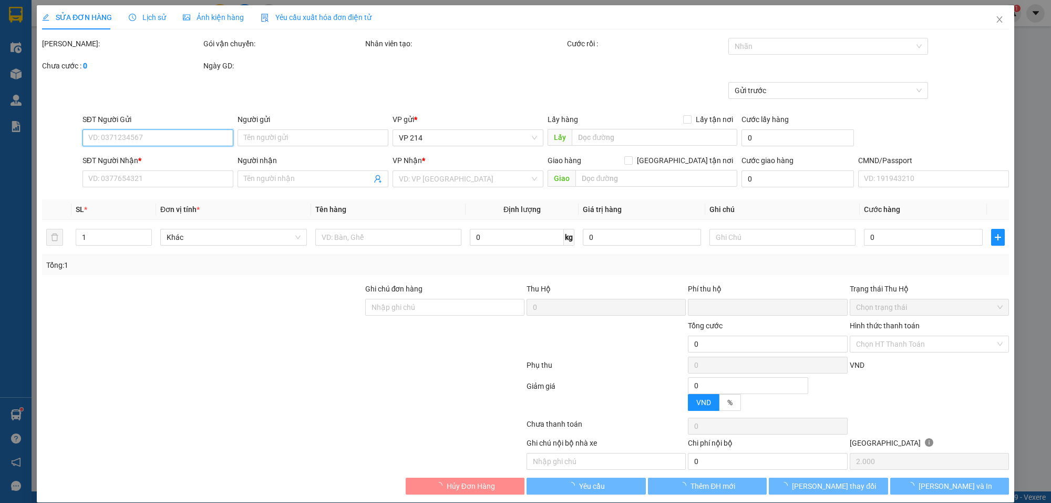
type input "0"
type input "40.000"
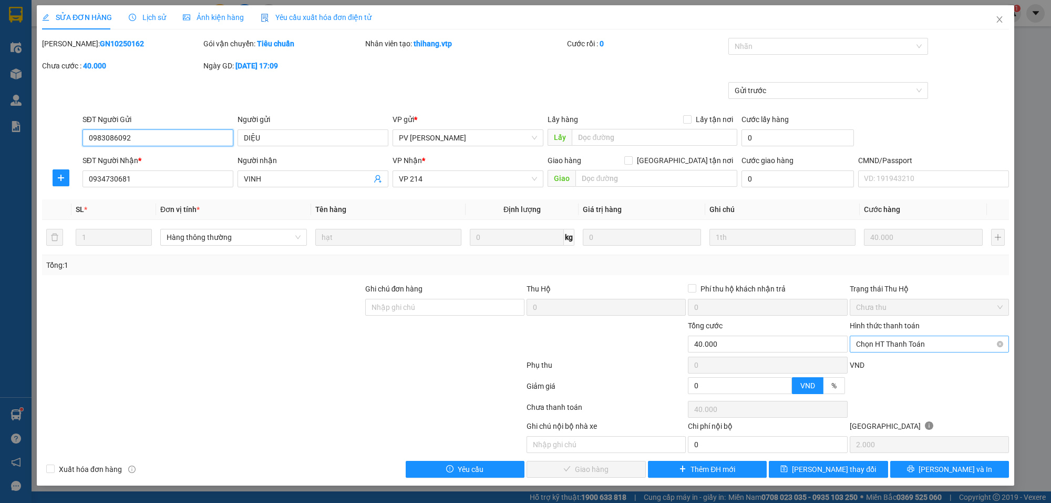
click at [874, 340] on span "Chọn HT Thanh Toán" at bounding box center [929, 344] width 147 height 16
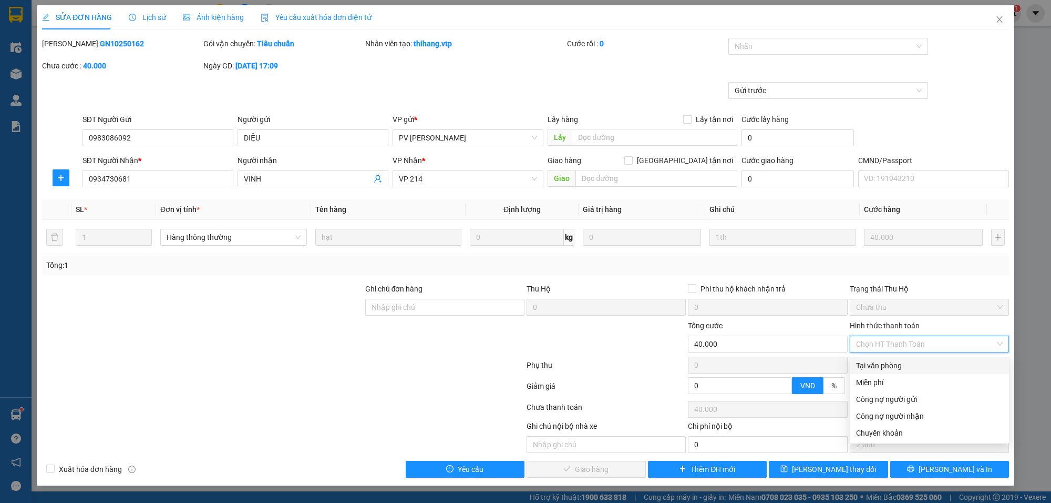
click at [881, 357] on div "Tại văn phòng" at bounding box center [929, 365] width 159 height 17
type input "0"
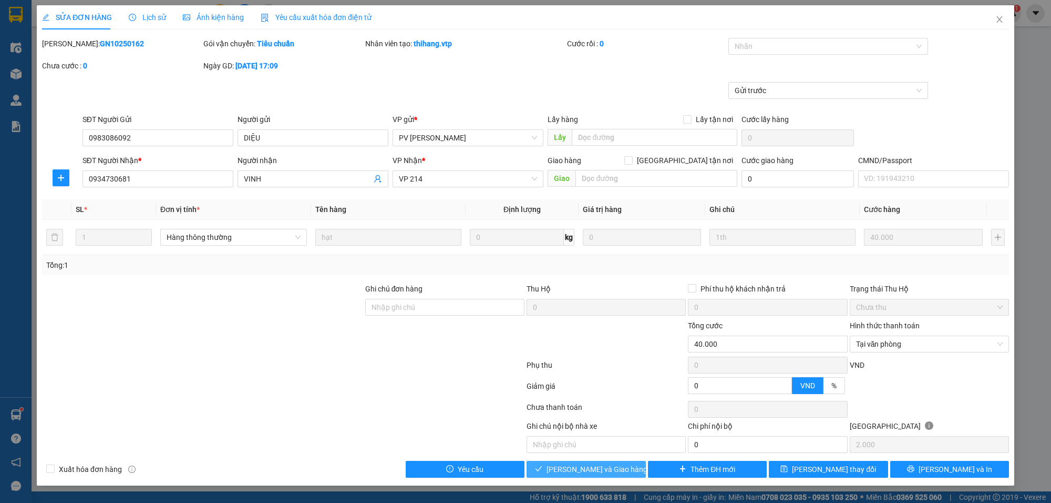
click at [581, 466] on span "[PERSON_NAME] và Giao hàng" at bounding box center [597, 469] width 101 height 12
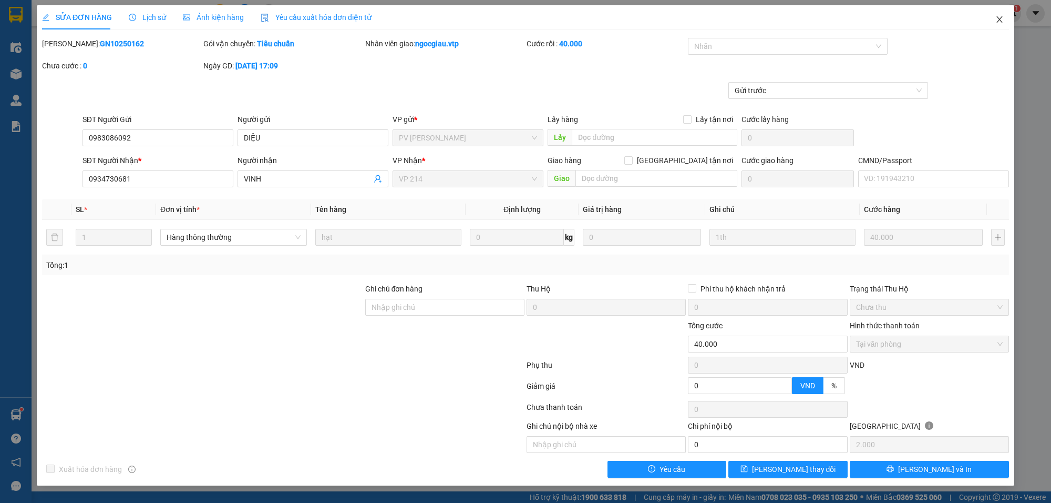
click at [1000, 14] on span "Close" at bounding box center [999, 19] width 29 height 29
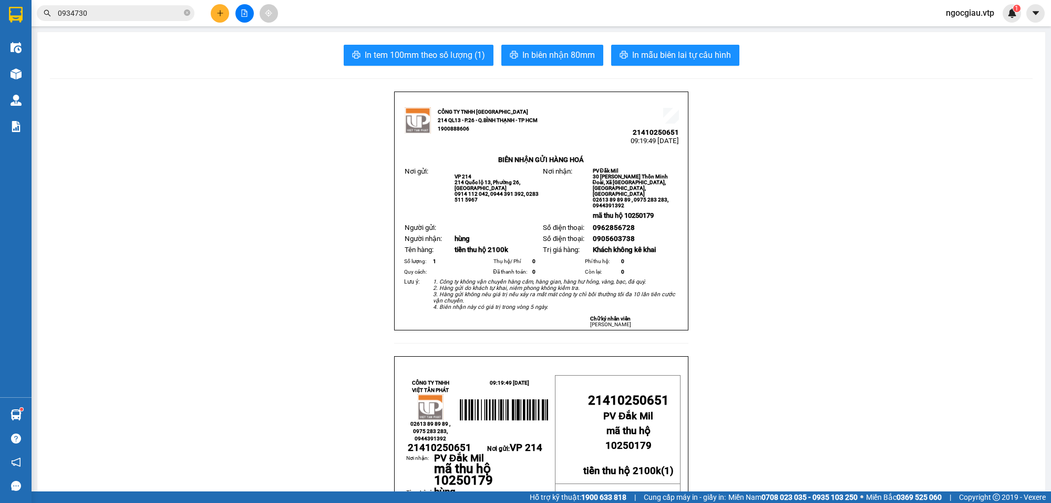
click at [111, 11] on input "0934730" at bounding box center [120, 13] width 124 height 12
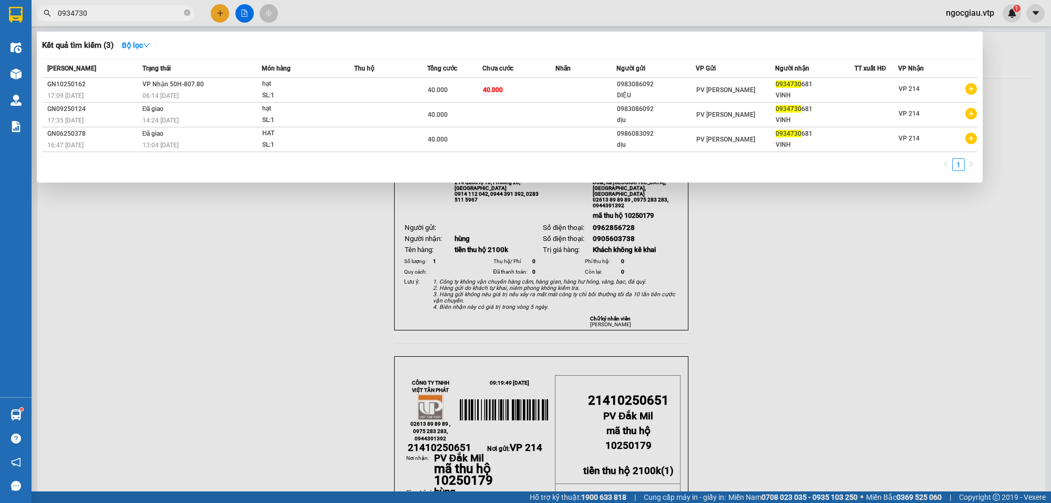
click at [111, 11] on input "0934730" at bounding box center [120, 13] width 124 height 12
type input "0906211092"
